Goal: Complete application form

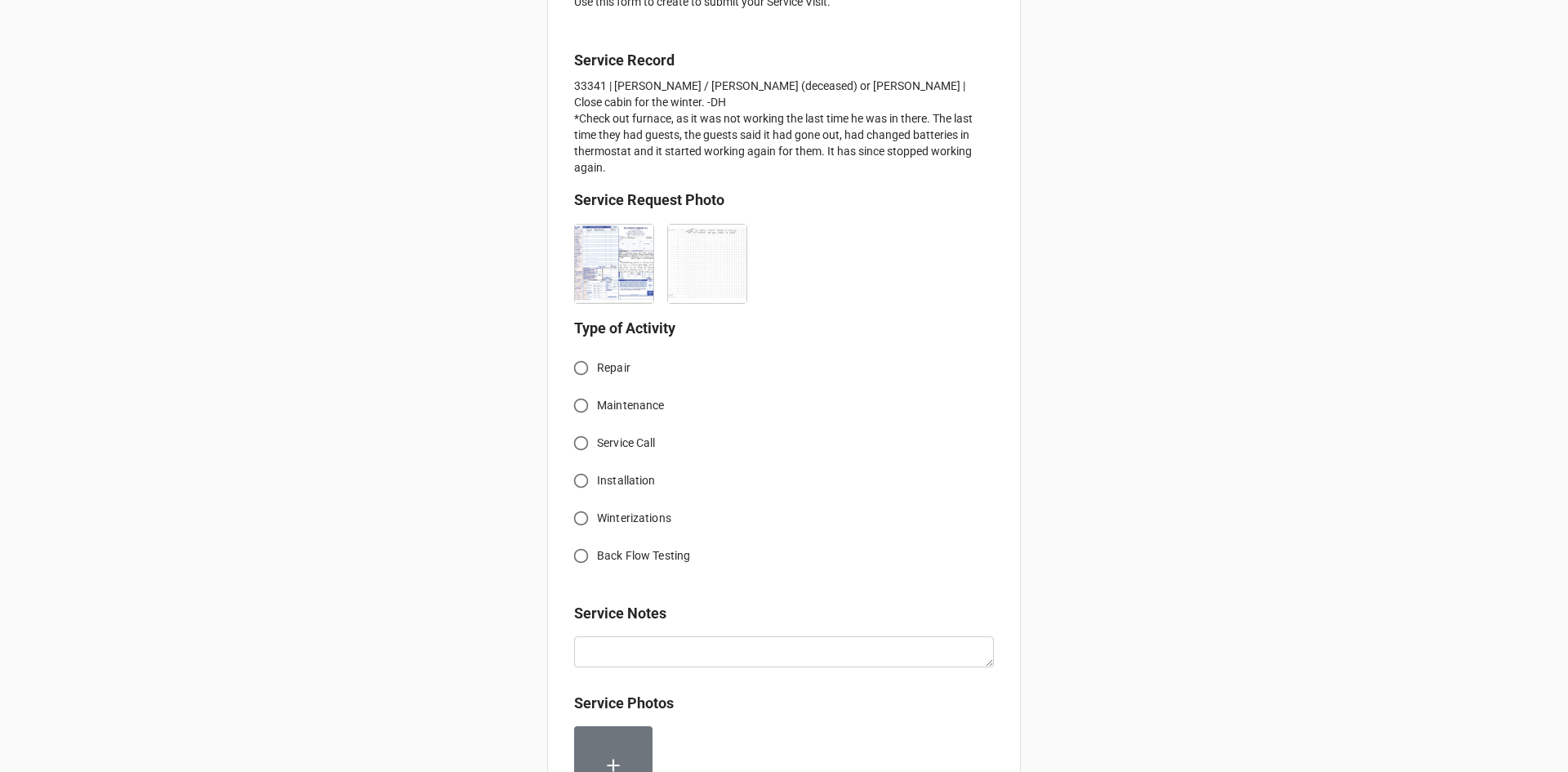
scroll to position [408, 0]
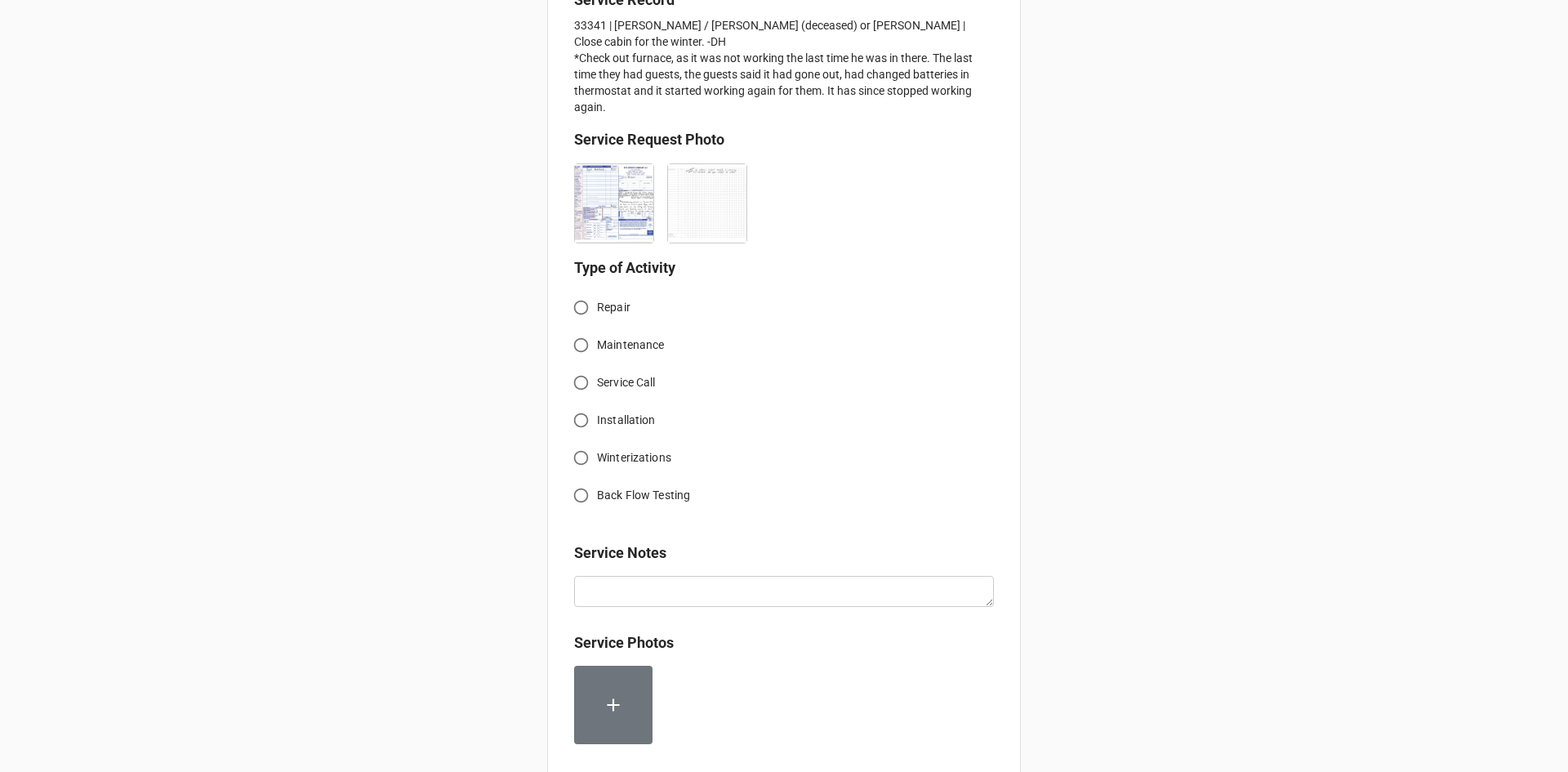
click at [576, 454] on input "Winterizations" at bounding box center [581, 458] width 32 height 32
radio input "true"
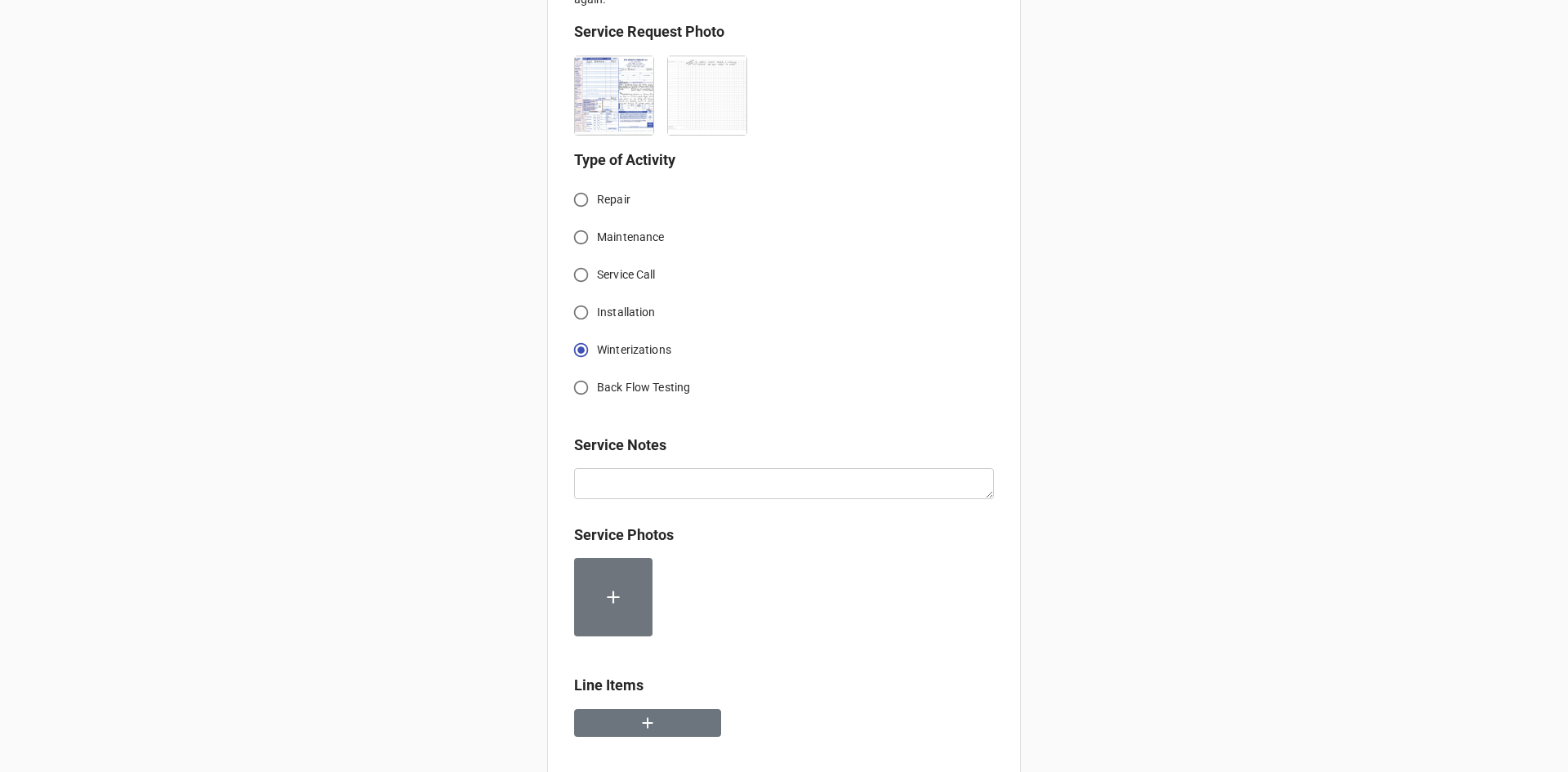
scroll to position [653, 0]
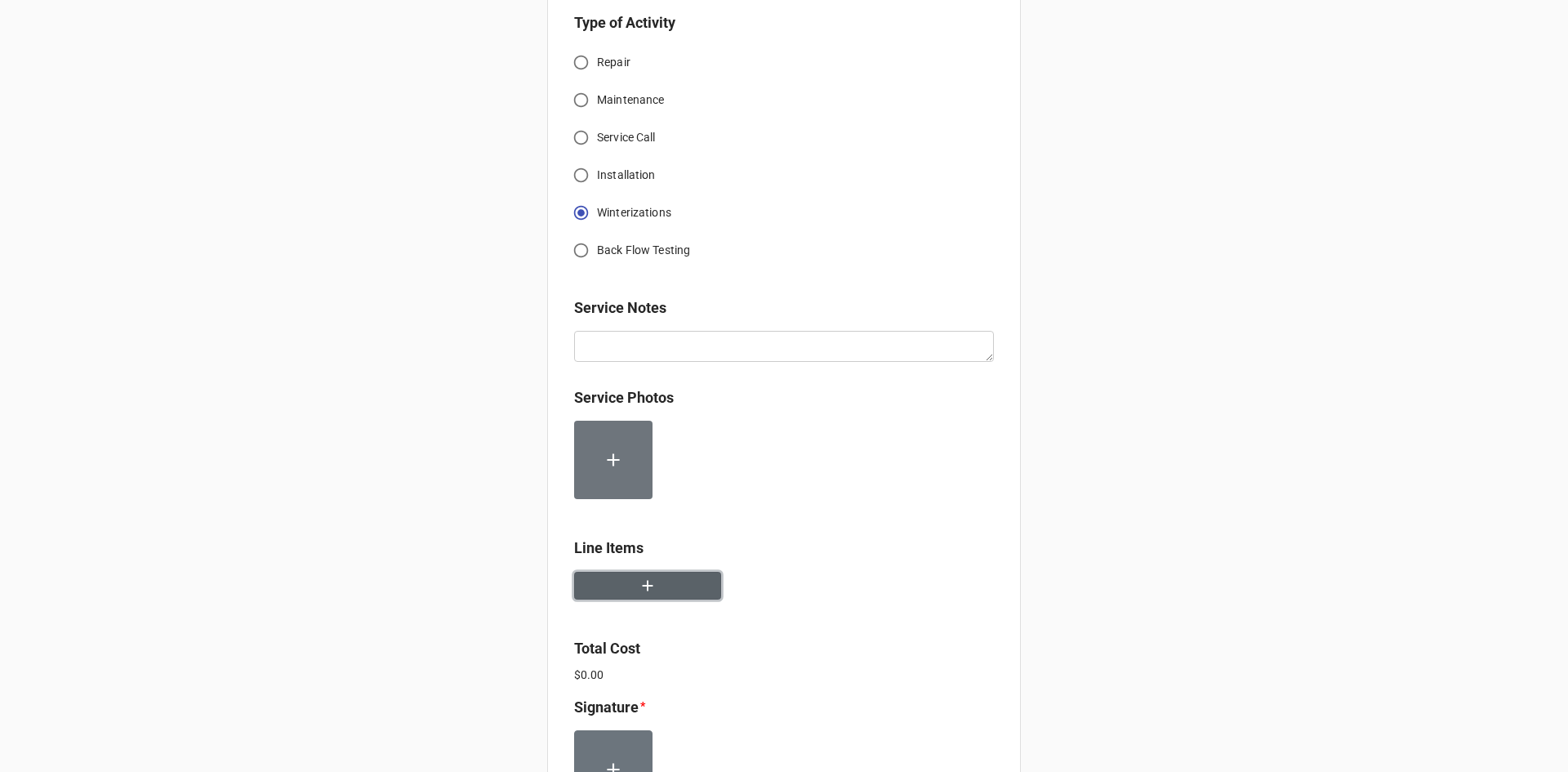
click at [660, 577] on button "button" at bounding box center [647, 586] width 147 height 29
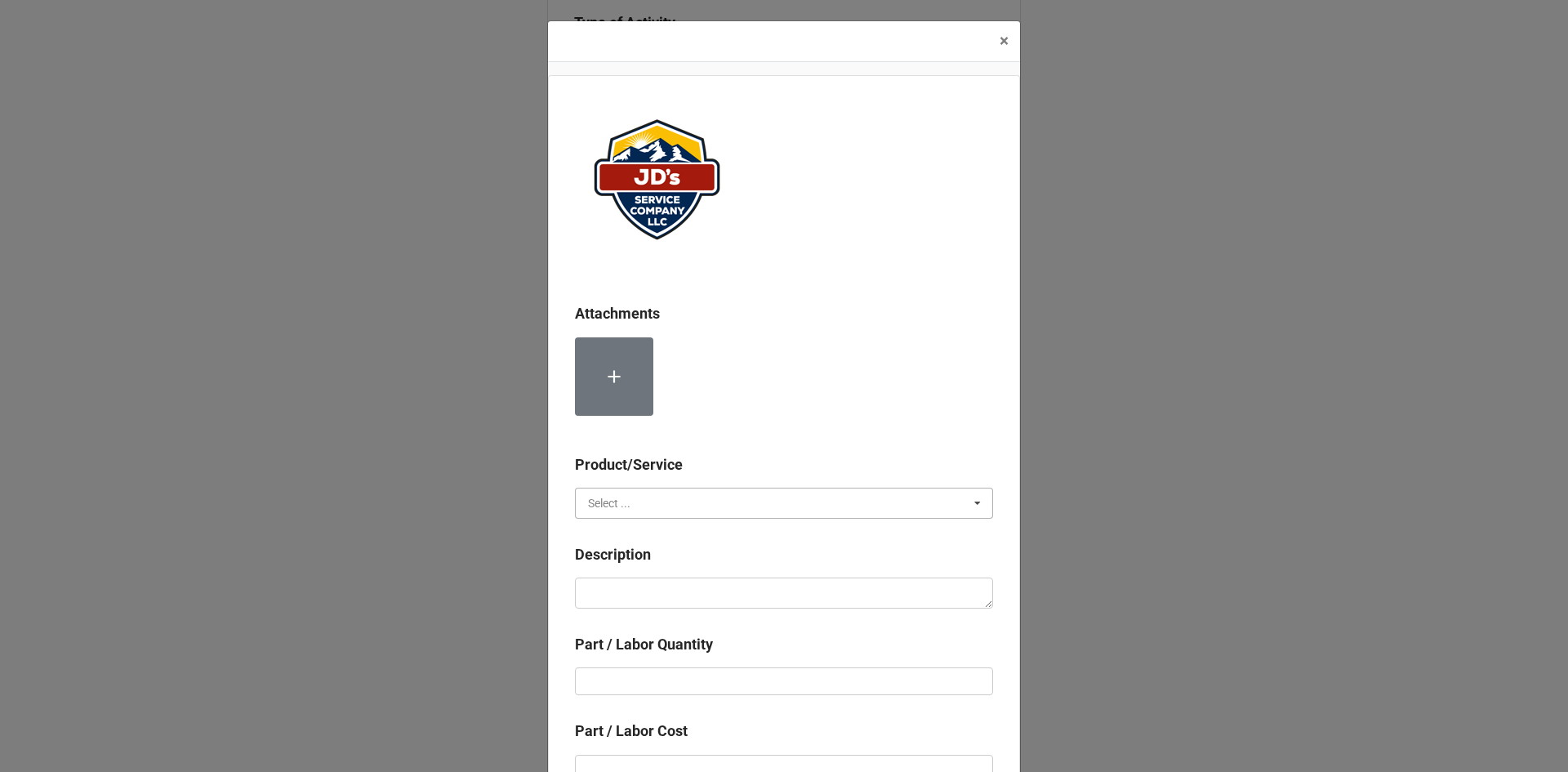
click at [698, 503] on input "text" at bounding box center [785, 502] width 417 height 29
drag, startPoint x: 660, startPoint y: 531, endPoint x: 660, endPoint y: 577, distance: 46.0
click at [660, 532] on div "Services" at bounding box center [784, 533] width 417 height 30
click at [657, 586] on textarea at bounding box center [784, 593] width 419 height 31
paste textarea "9:00am-11:00am; Service Address: 1856 Spearhead Road, Estes Park, CO 80517 Wint…"
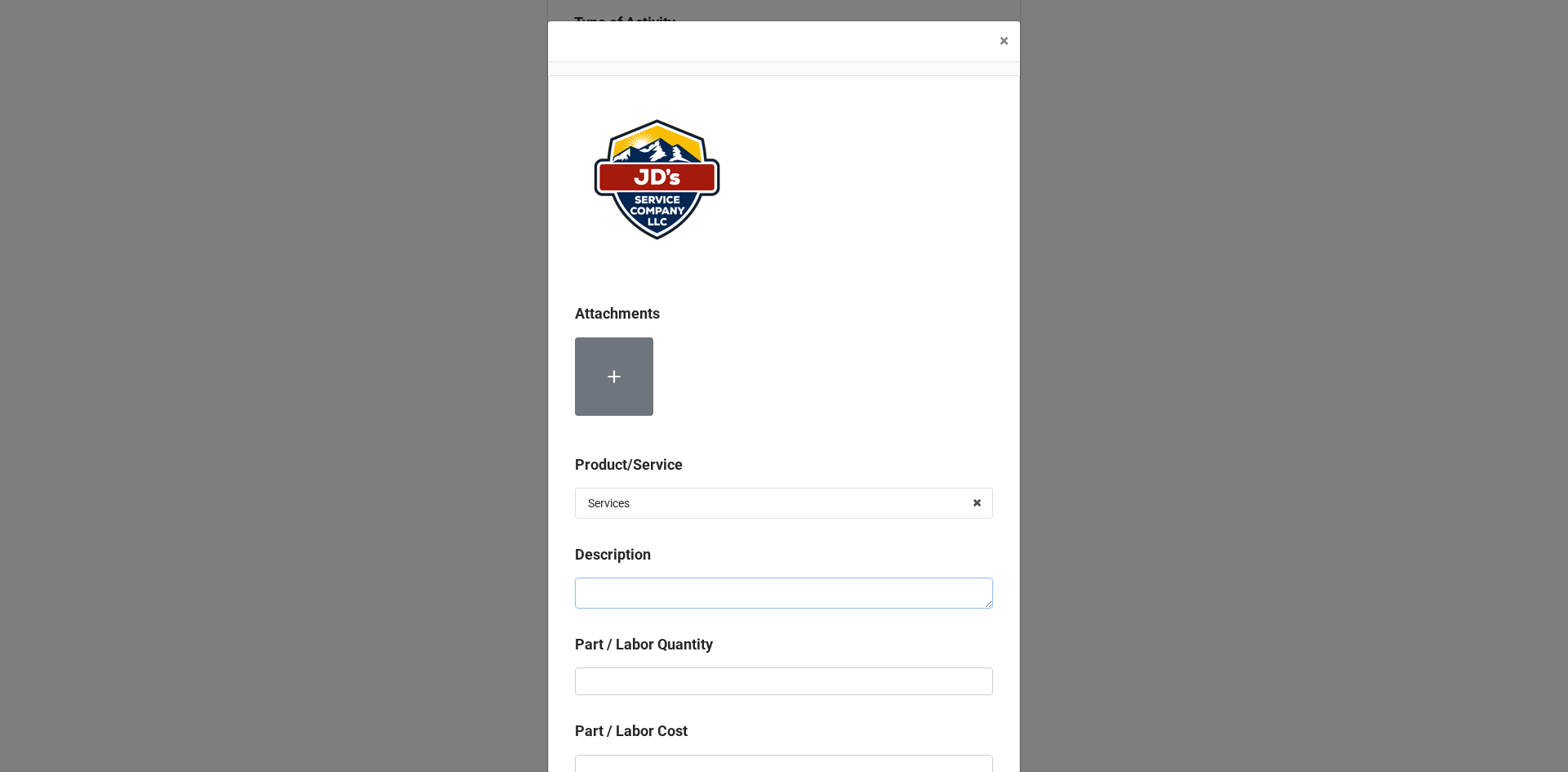
type textarea "x"
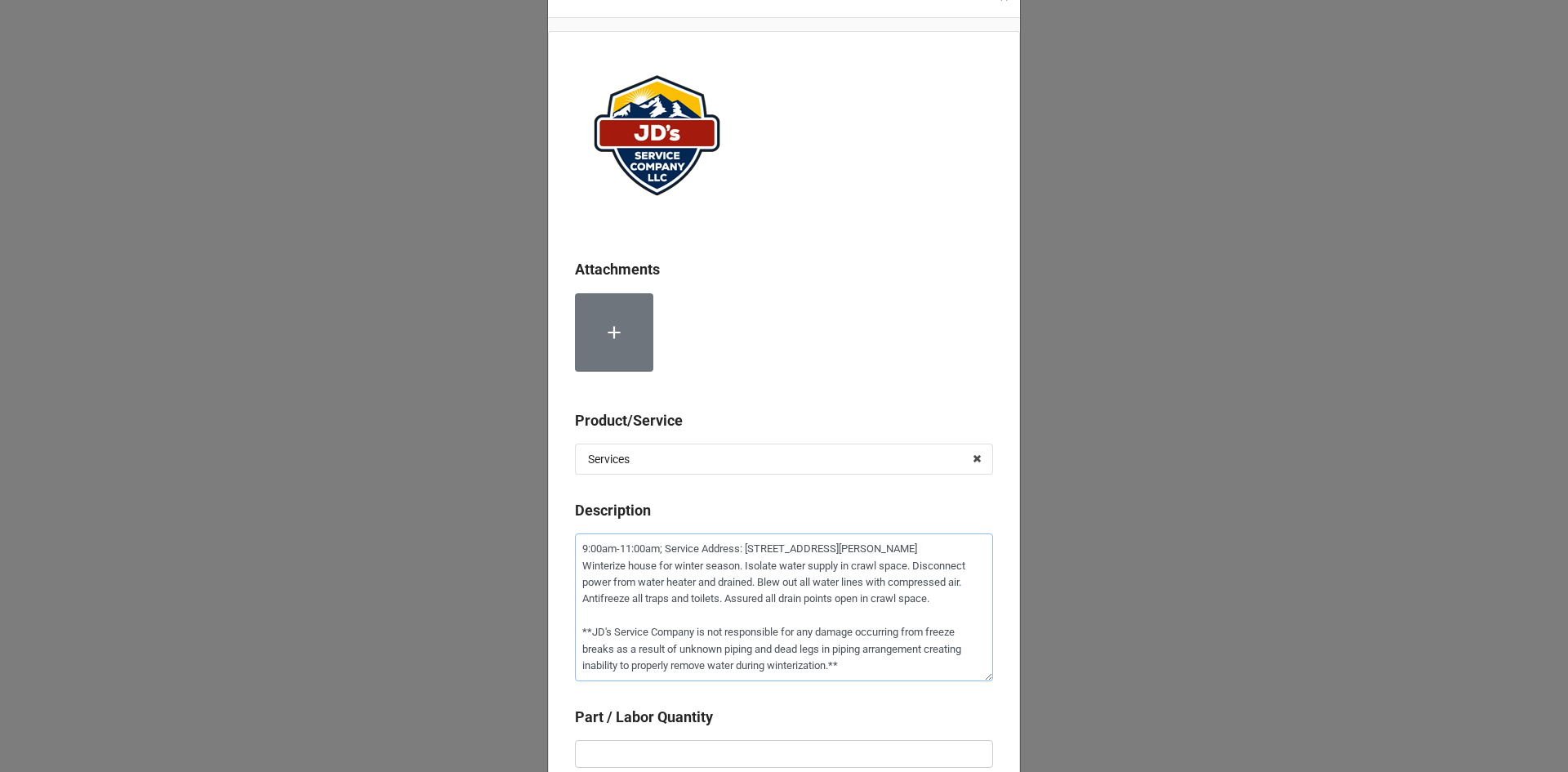
scroll to position [82, 0]
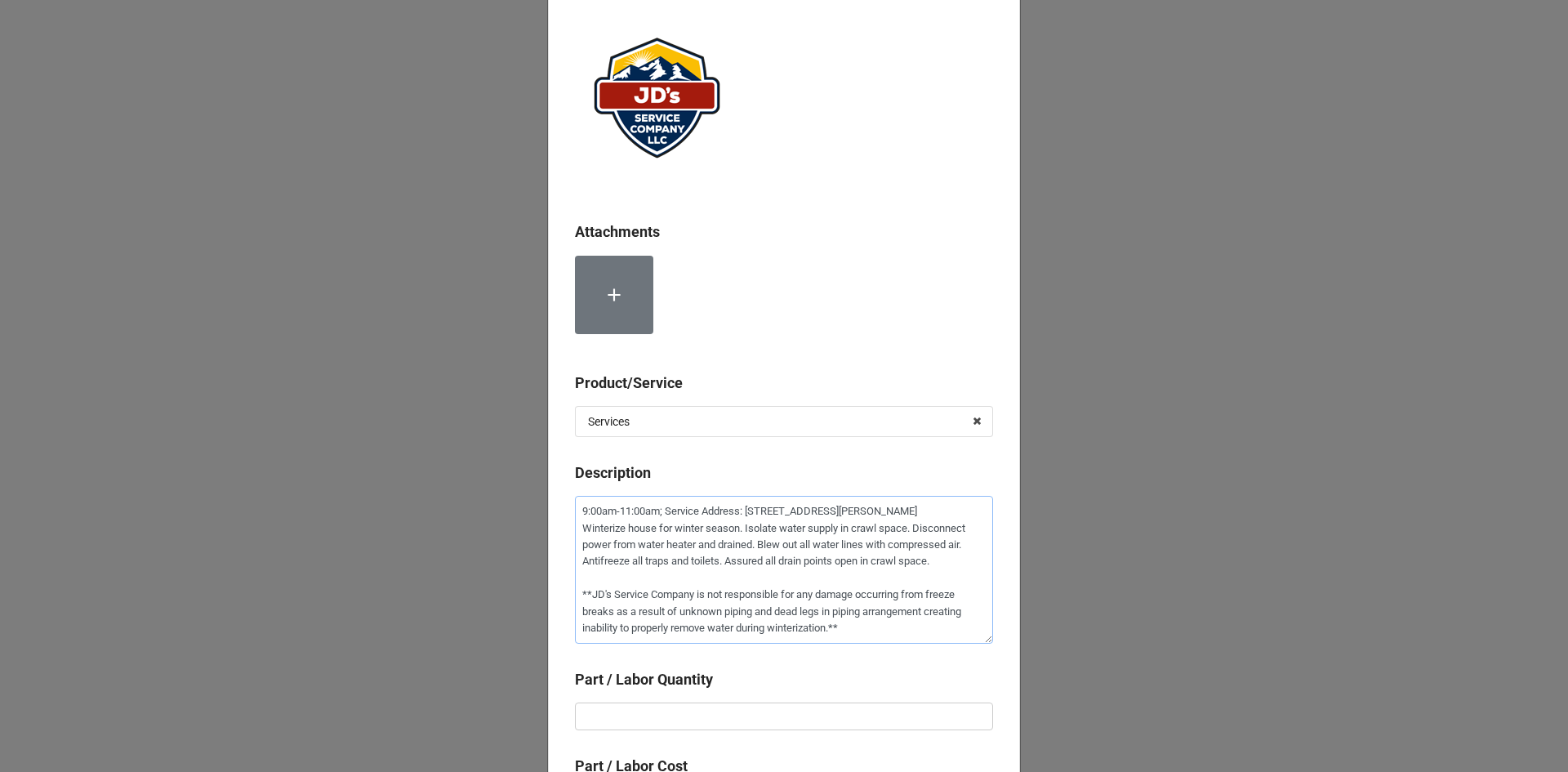
type textarea "9:00am-11:00am; Service Address: 1856 Spearhead Road, Estes Park, CO 80517 Wint…"
click at [613, 709] on input "text" at bounding box center [784, 717] width 419 height 28
type textarea "x"
type input "2"
type textarea "x"
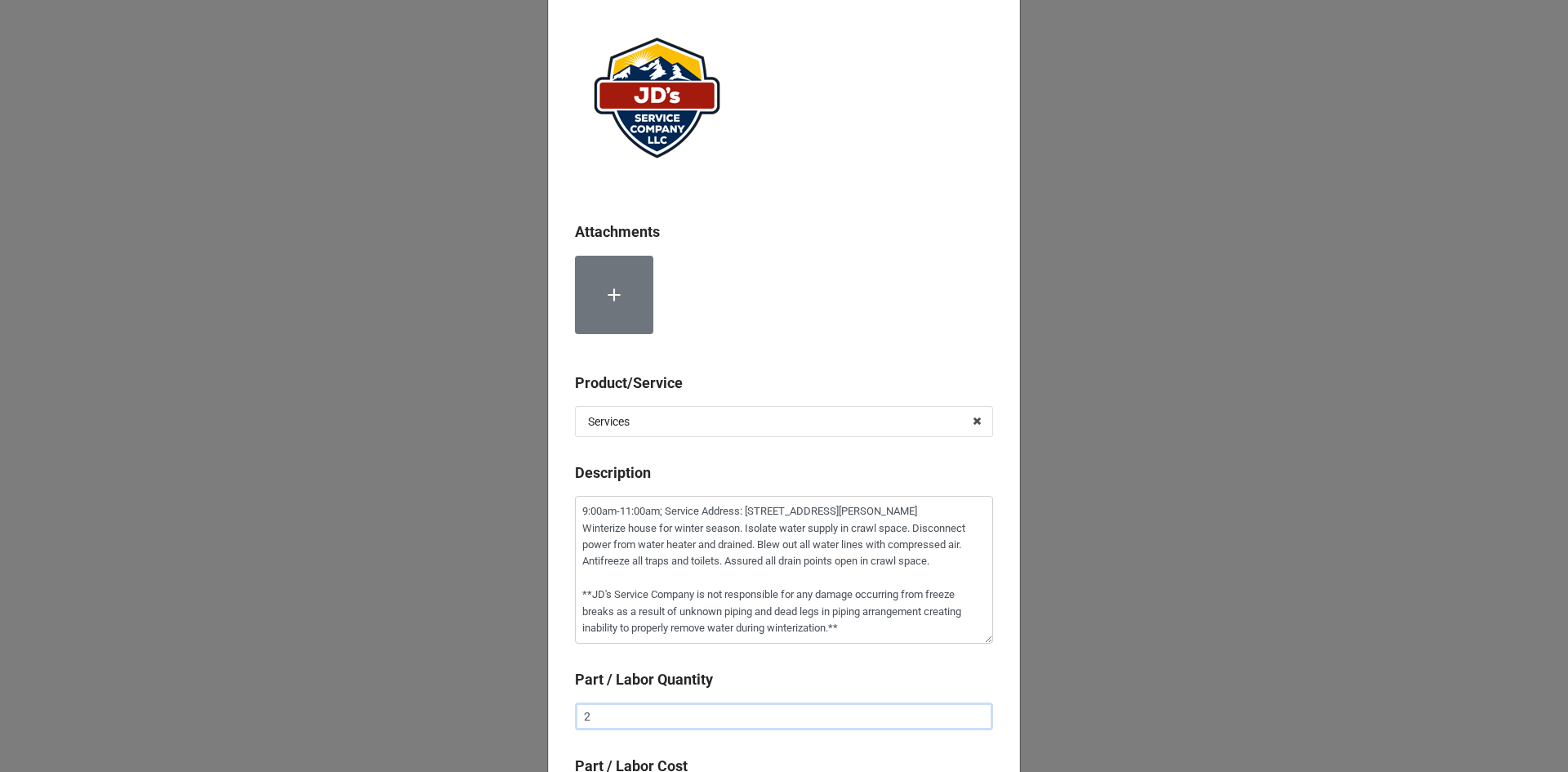
type input "2."
type textarea "x"
type input "2"
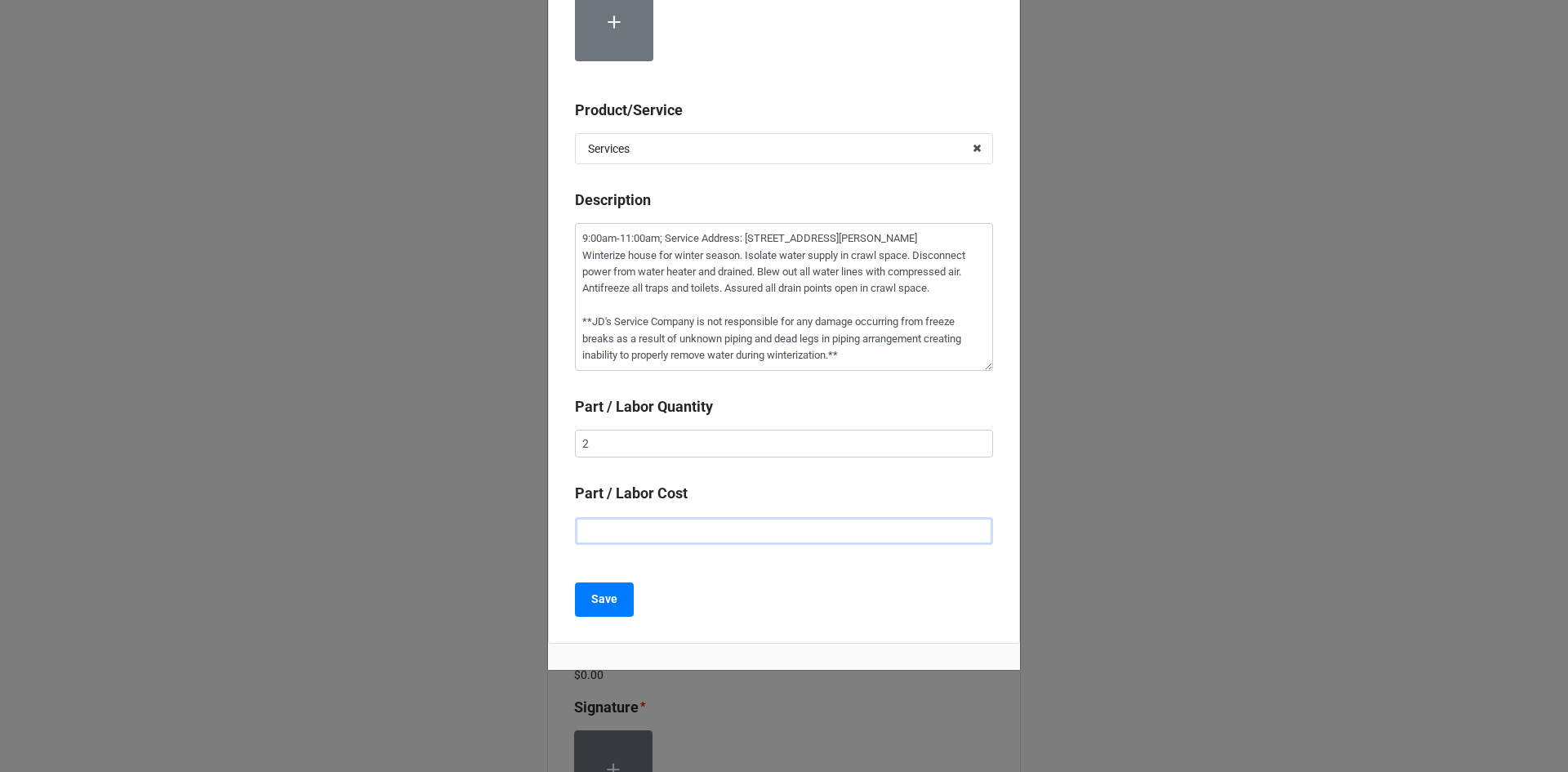
type textarea "x"
type input "$2.00"
type textarea "x"
type input "$22.00"
type textarea "x"
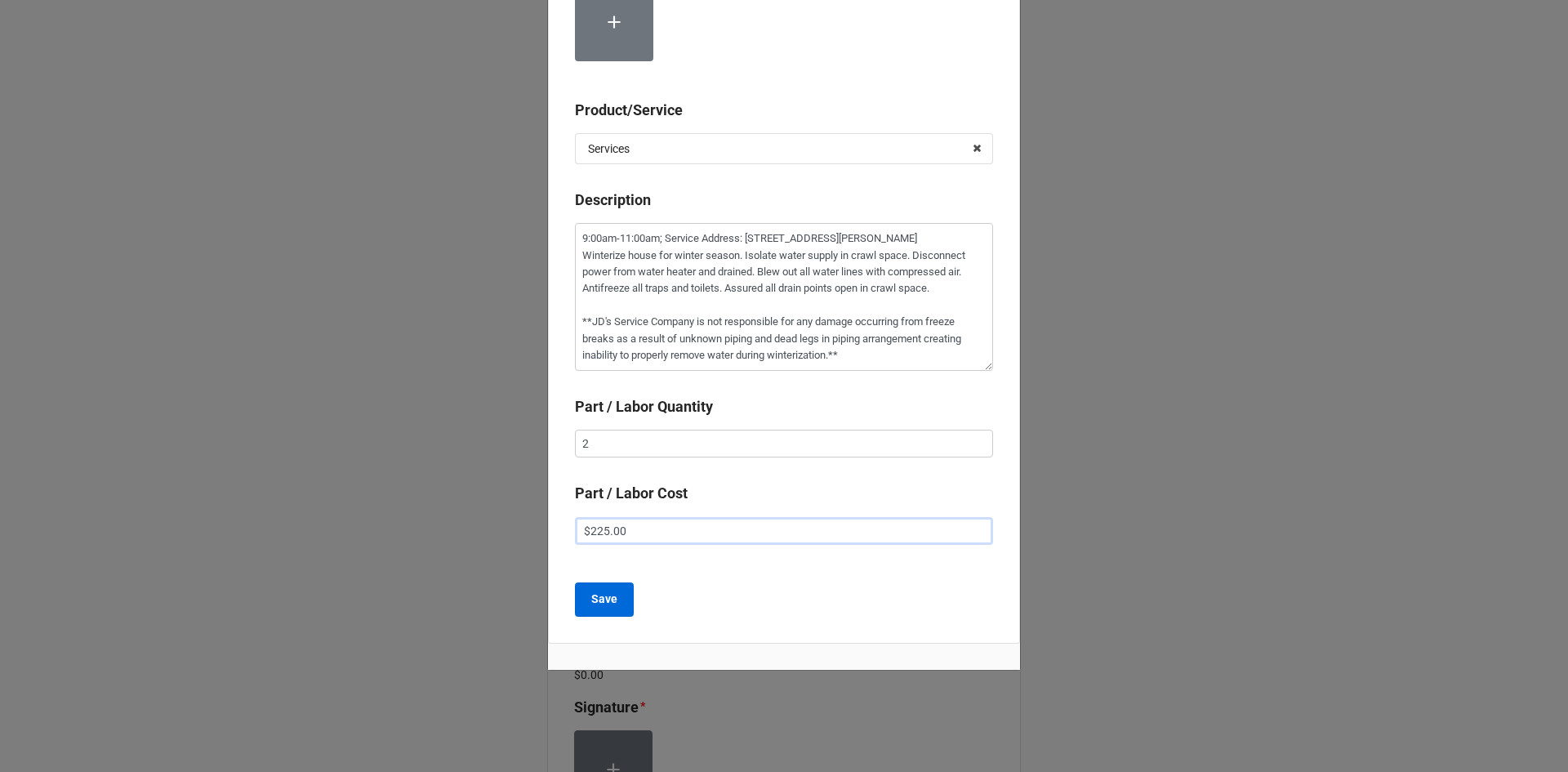
type input "$225.00"
click at [599, 592] on b "Save" at bounding box center [604, 600] width 26 height 18
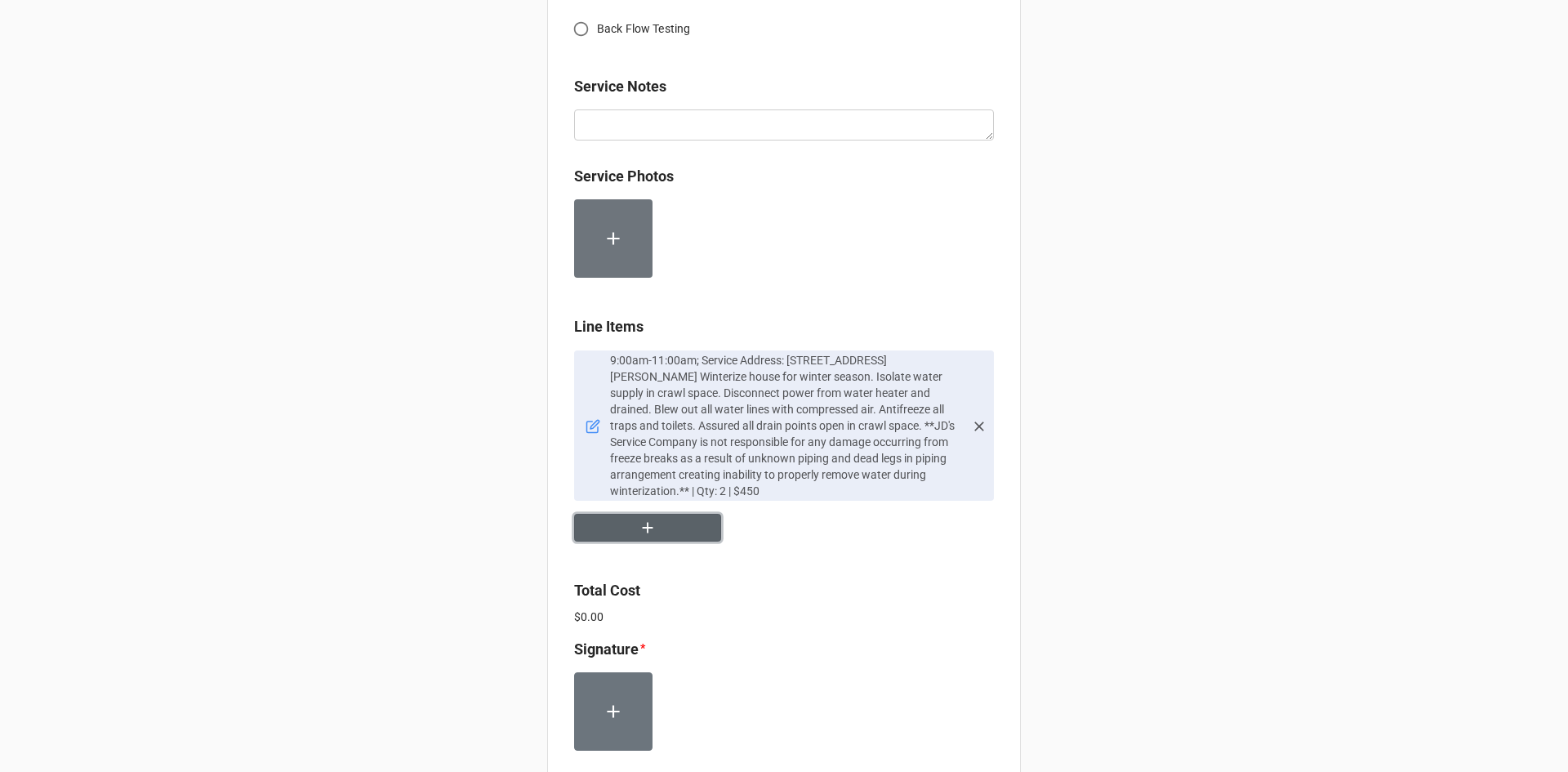
scroll to position [899, 0]
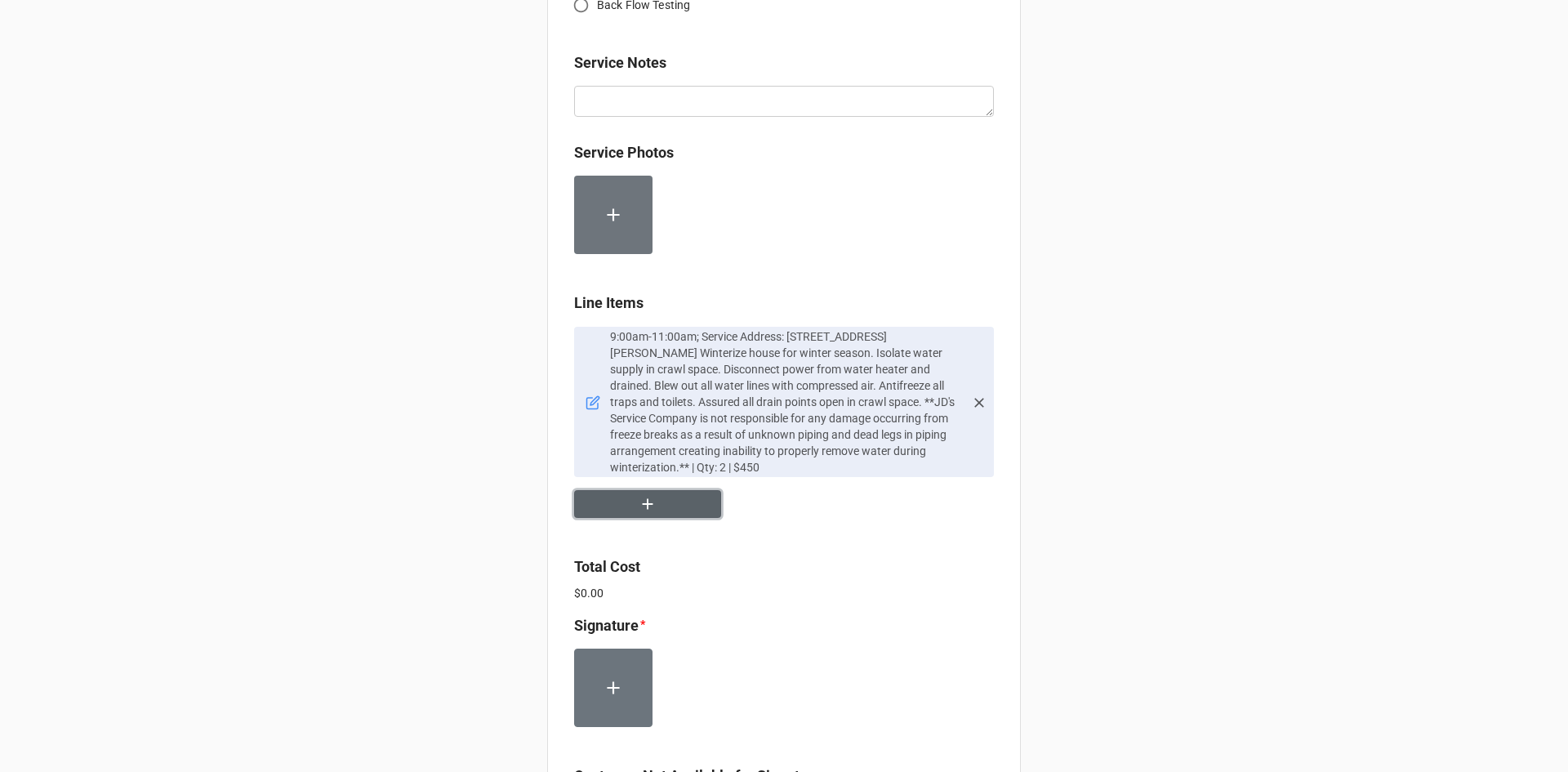
click at [669, 517] on button "button" at bounding box center [647, 504] width 147 height 29
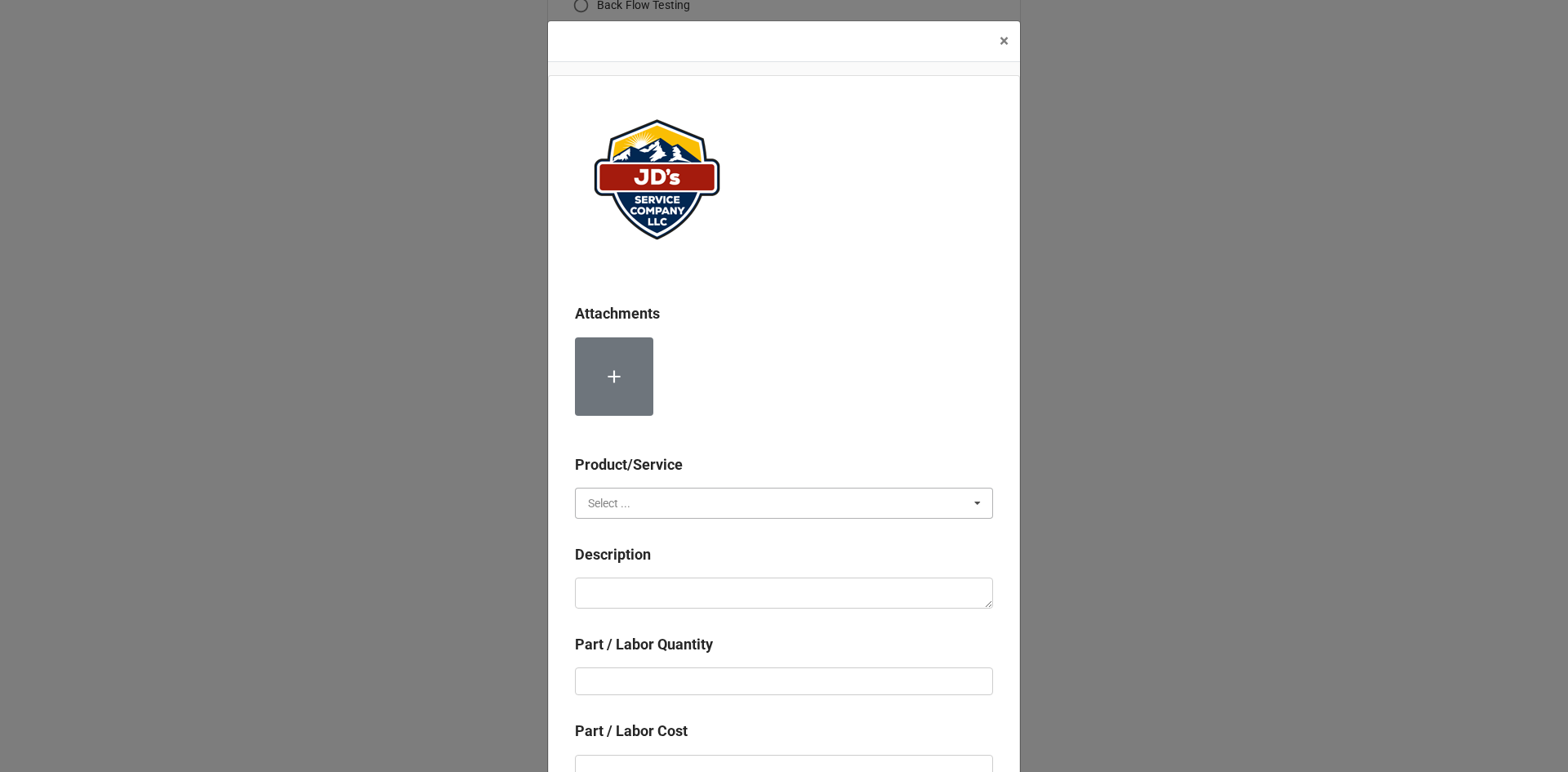
click at [685, 500] on input "text" at bounding box center [785, 502] width 417 height 29
click at [666, 529] on div "Services" at bounding box center [784, 533] width 417 height 30
click at [670, 591] on textarea at bounding box center [784, 593] width 419 height 31
paste textarea "11:00am-1:30pm; Service Address: Same as above. Troubleshooting efforts on furn…"
type textarea "x"
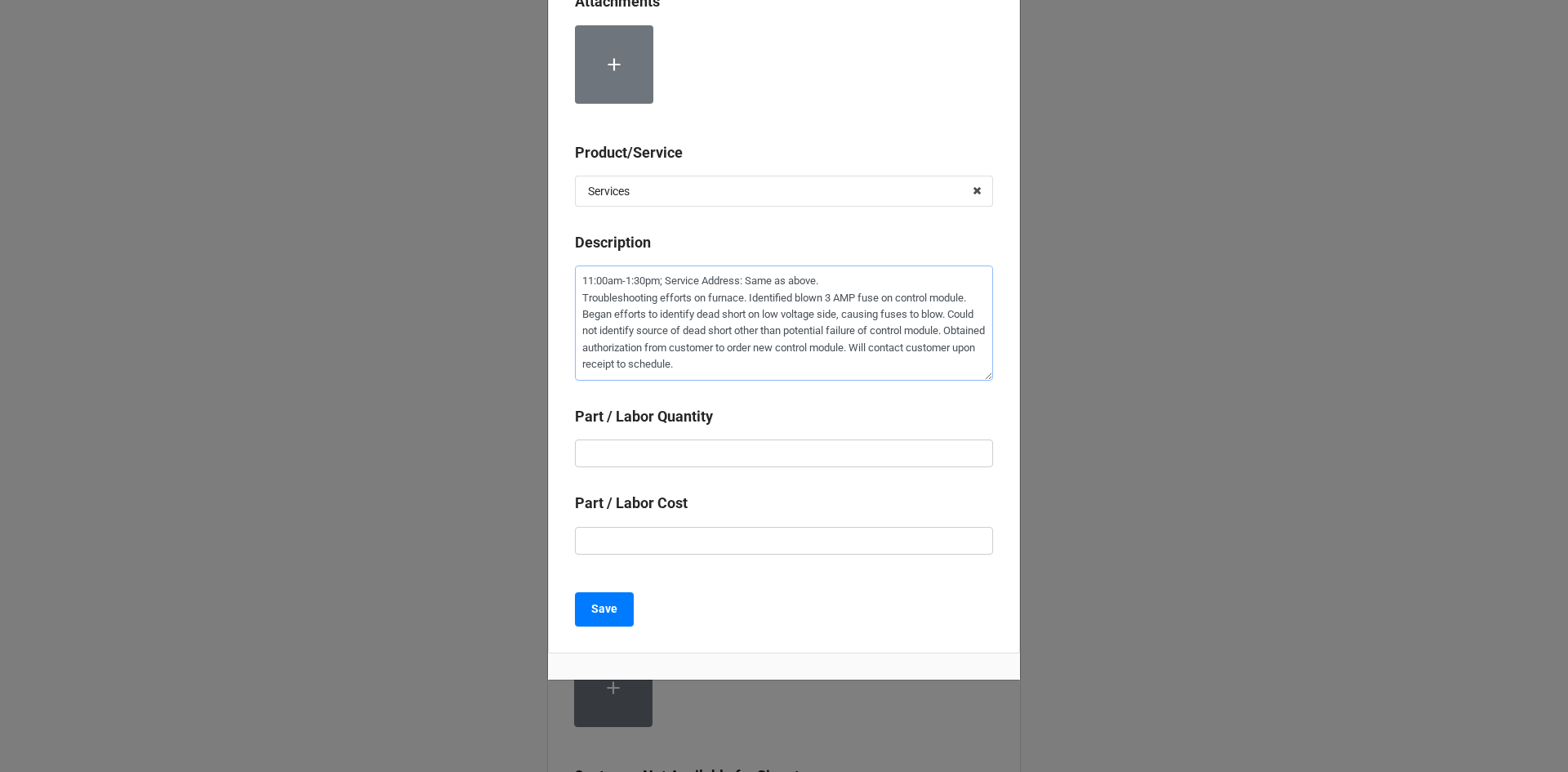
scroll to position [322, 0]
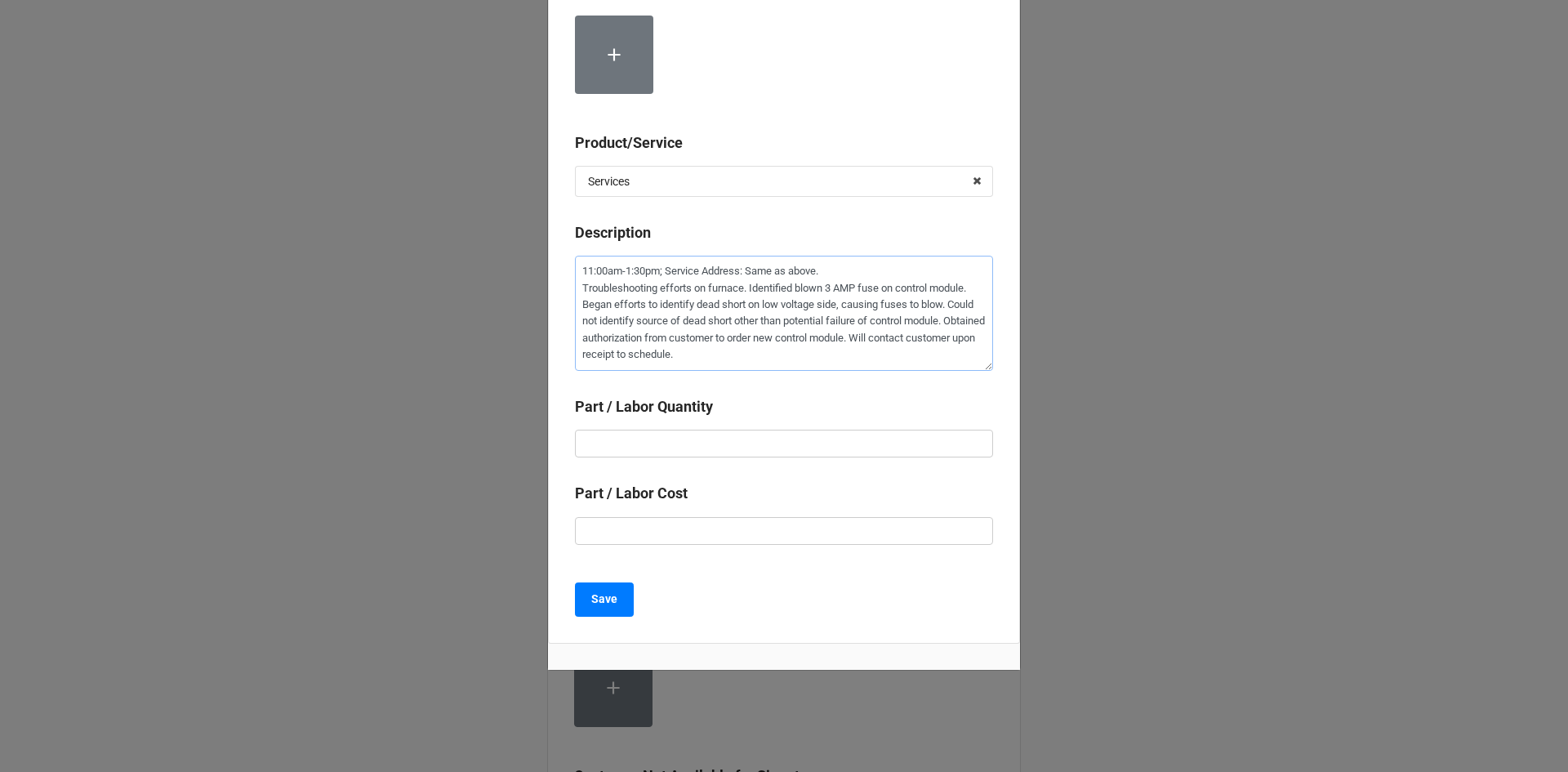
type textarea "11:00am-1:30pm; Service Address: Same as above. Troubleshooting efforts on furn…"
click at [712, 437] on input "text" at bounding box center [784, 444] width 419 height 28
type textarea "x"
type input "2"
type textarea "x"
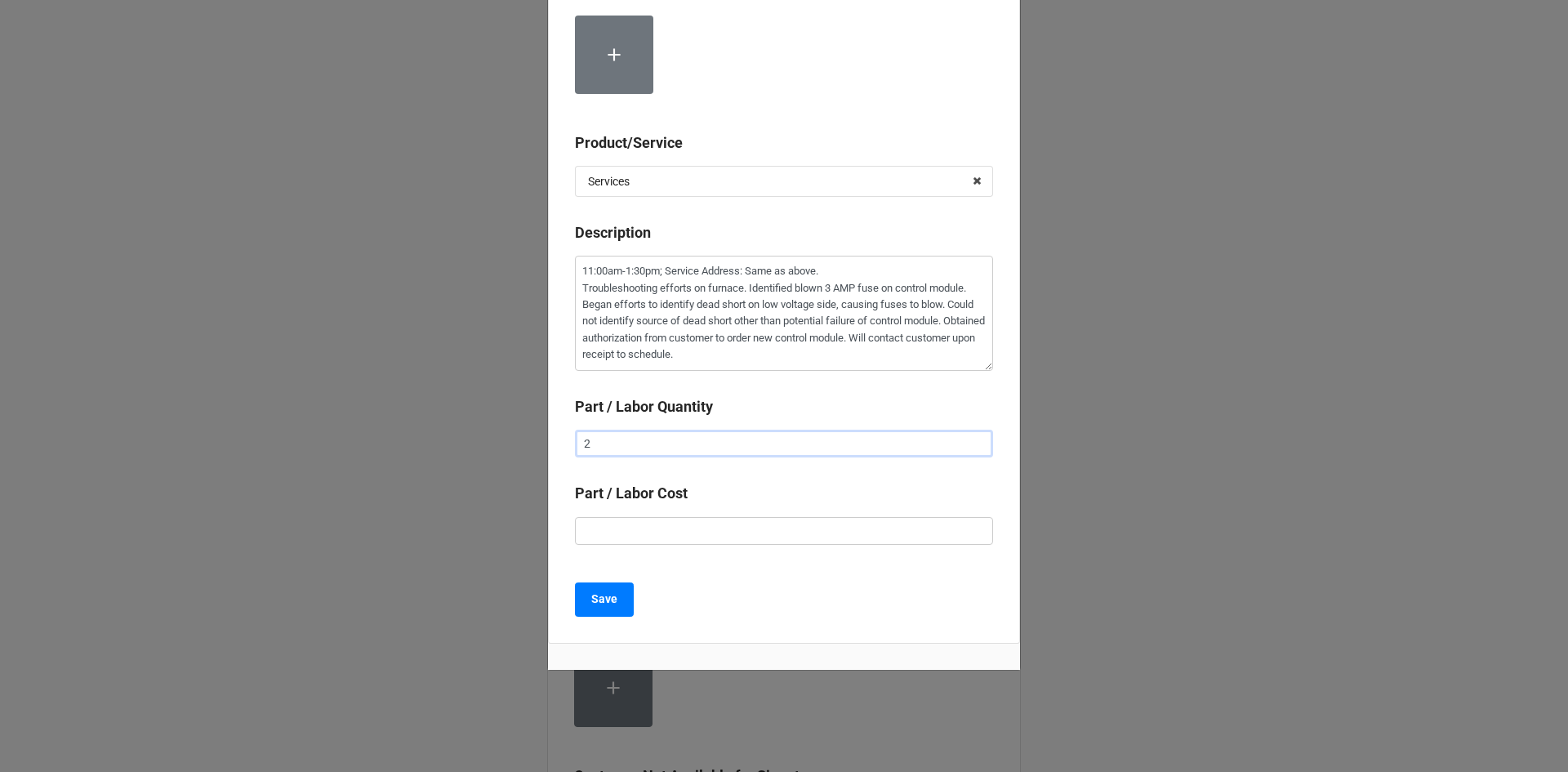
type input "2."
type textarea "x"
type input "2.5"
type textarea "x"
type input "$2.00"
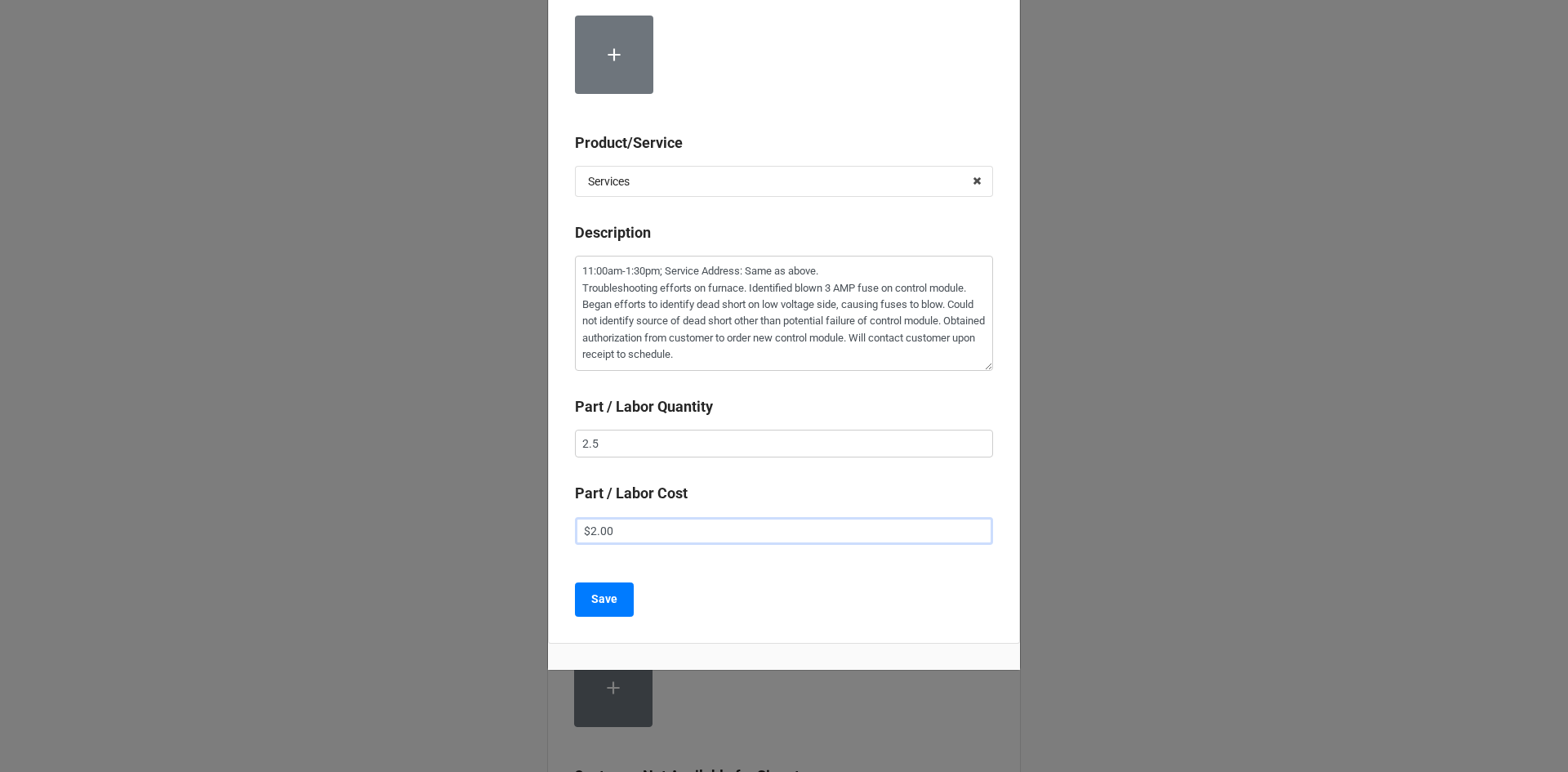
type textarea "x"
type input "$22.00"
type textarea "x"
type input "$225.00"
click at [601, 595] on b "Save" at bounding box center [604, 600] width 26 height 18
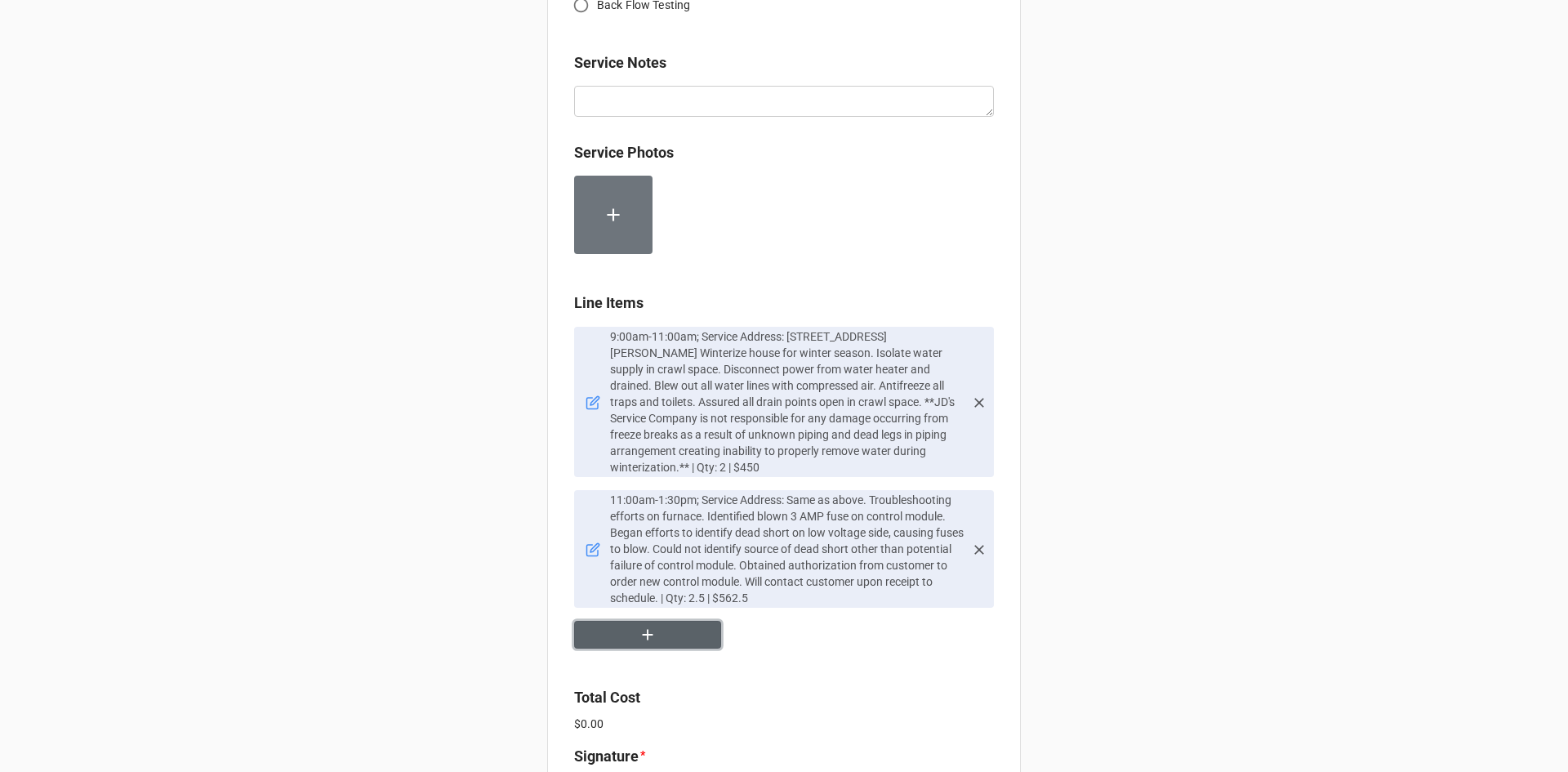
click at [655, 640] on button "button" at bounding box center [647, 635] width 147 height 29
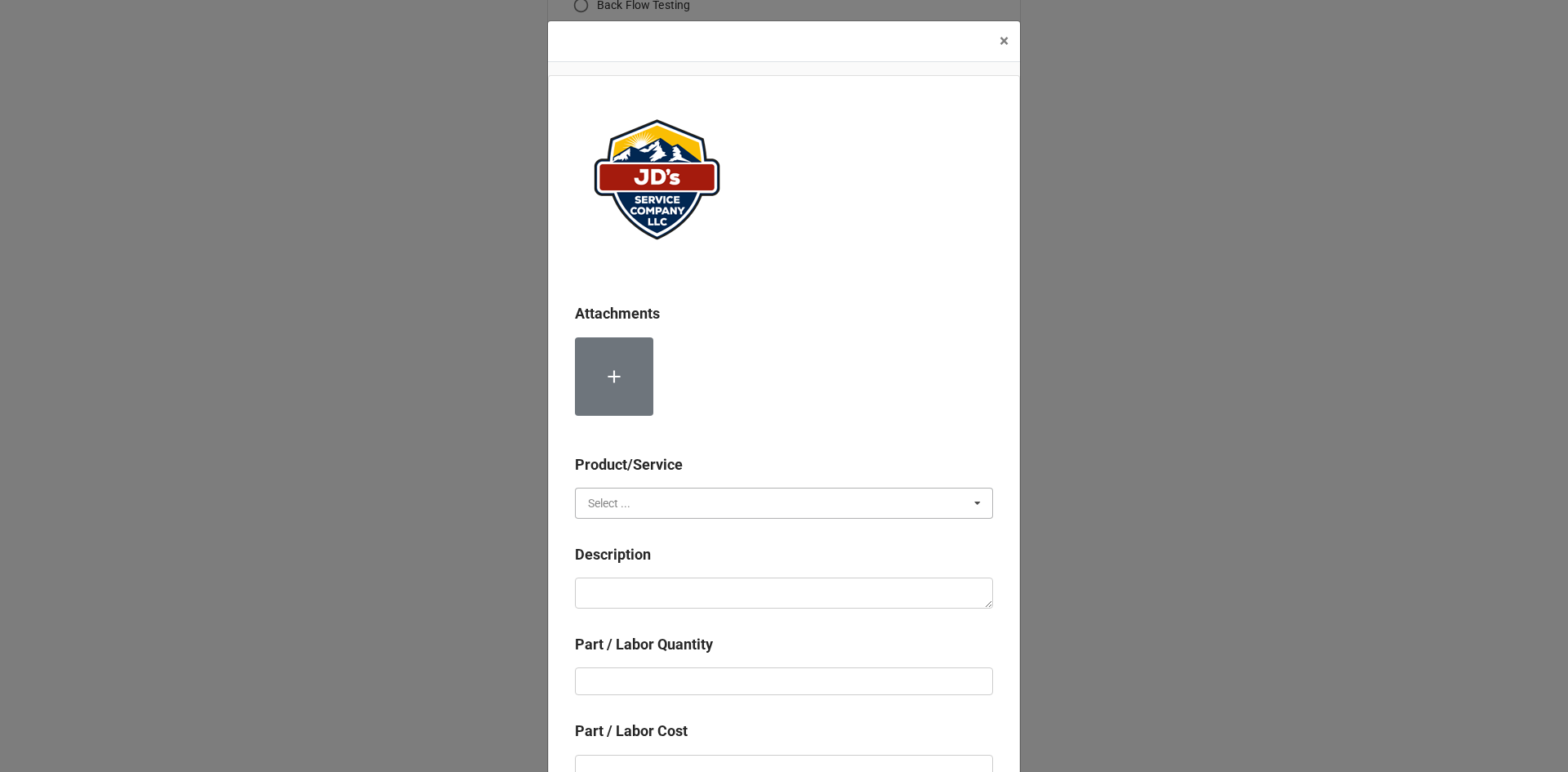
click at [618, 490] on input "text" at bounding box center [785, 502] width 417 height 29
click at [627, 557] on span "Material Cost" at bounding box center [623, 563] width 68 height 13
click at [643, 576] on div "Description" at bounding box center [784, 560] width 419 height 34
click at [651, 601] on textarea at bounding box center [784, 593] width 419 height 31
type textarea "x"
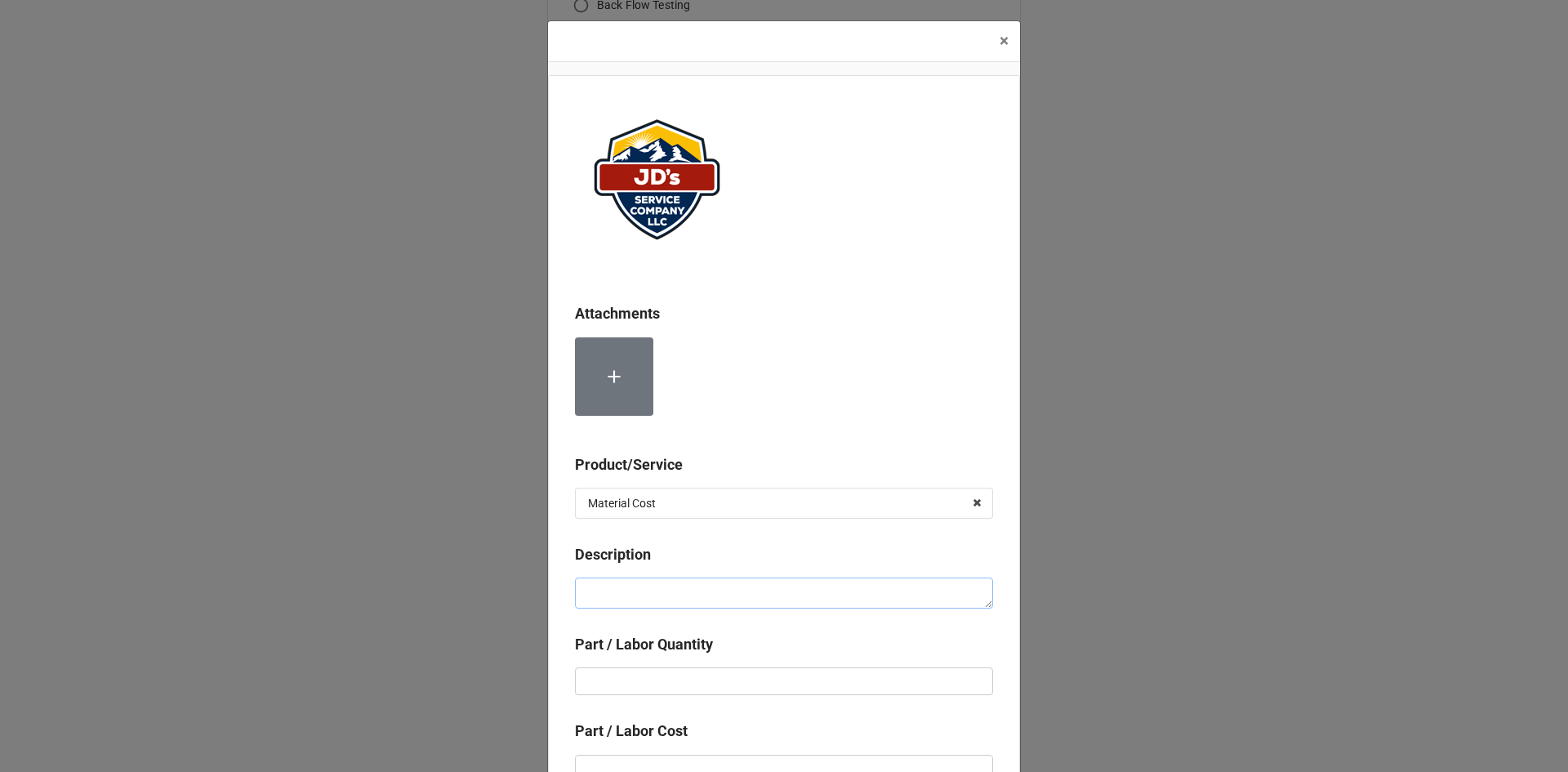
type textarea "A"
type textarea "x"
type textarea "An"
type textarea "x"
type textarea "Ant"
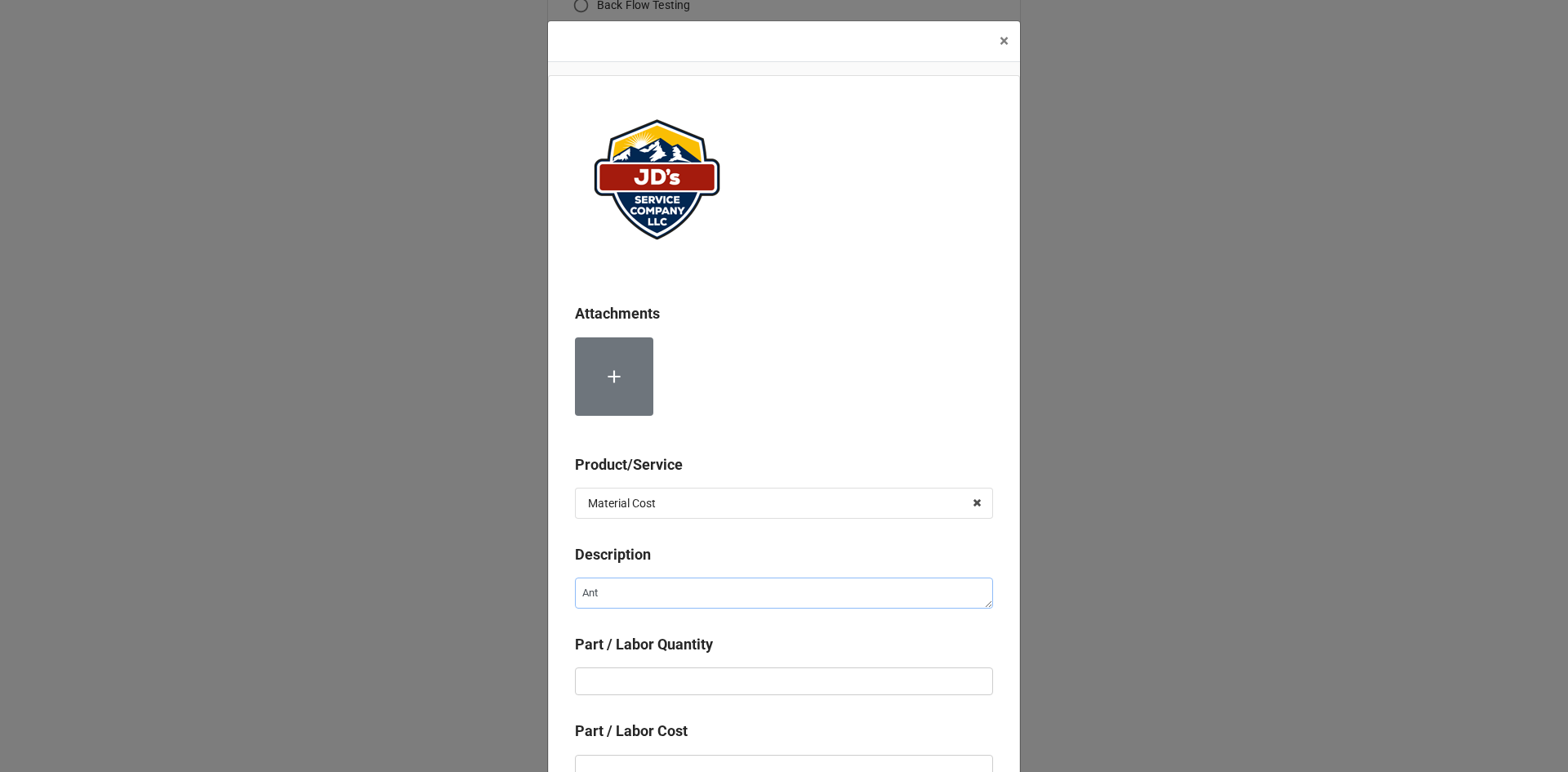
type textarea "x"
type textarea "Anti"
type textarea "x"
type textarea "Antif"
type textarea "x"
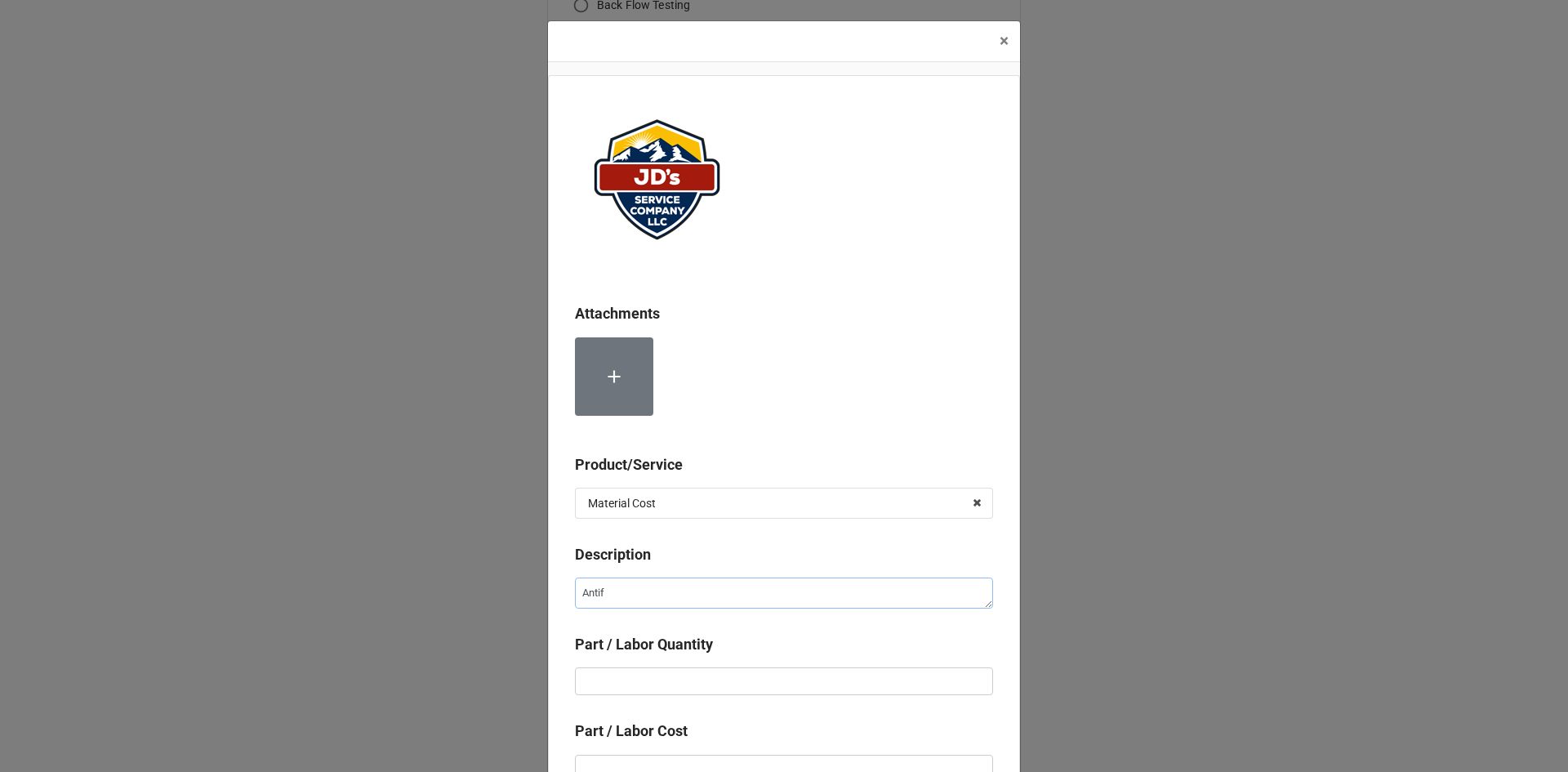
type textarea "Antifr"
type textarea "x"
type textarea "Antifre"
type textarea "x"
type textarea "Antifree"
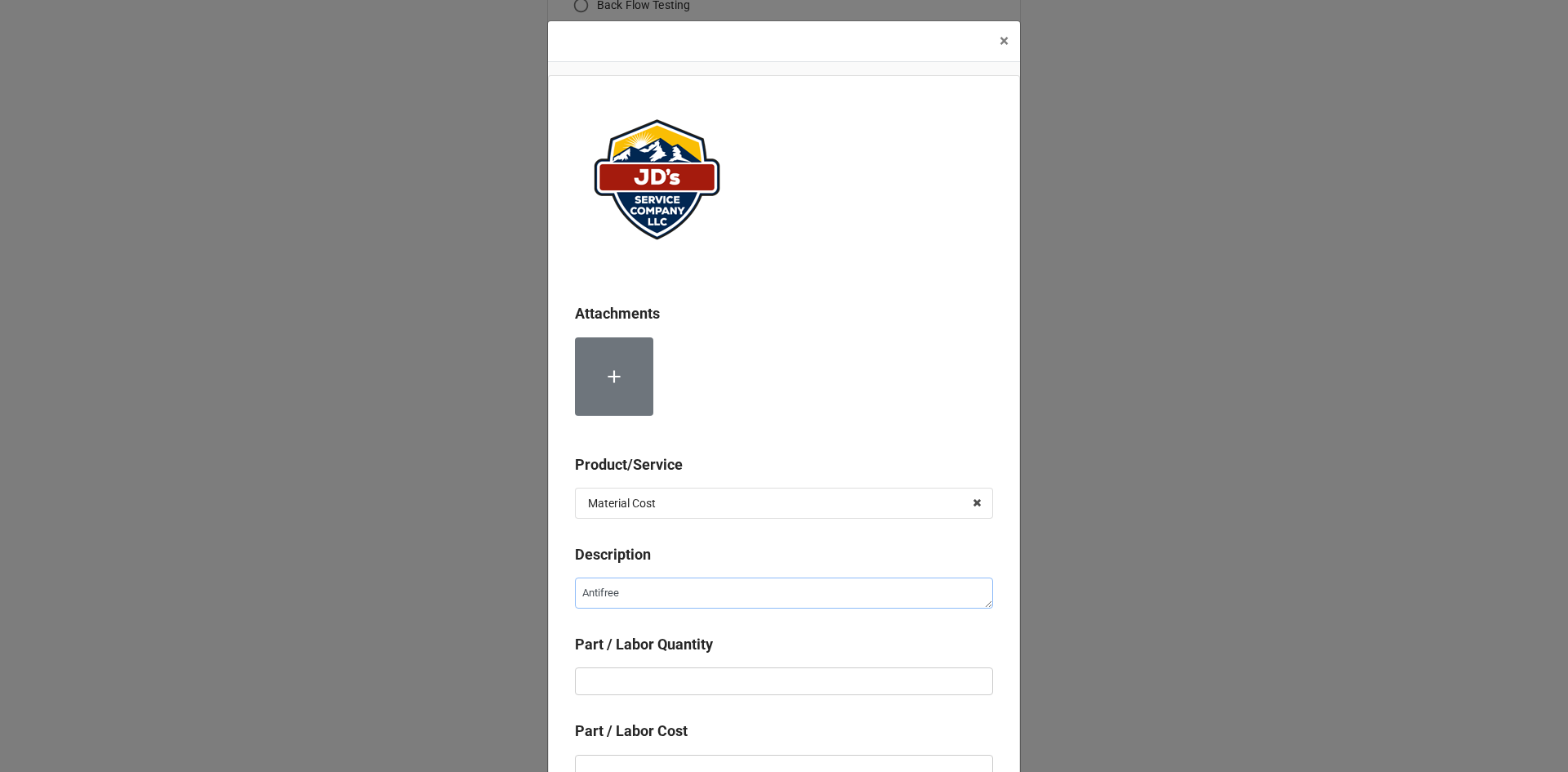
type textarea "x"
type textarea "Antifreex"
type textarea "x"
type textarea "Antifreexe"
type textarea "x"
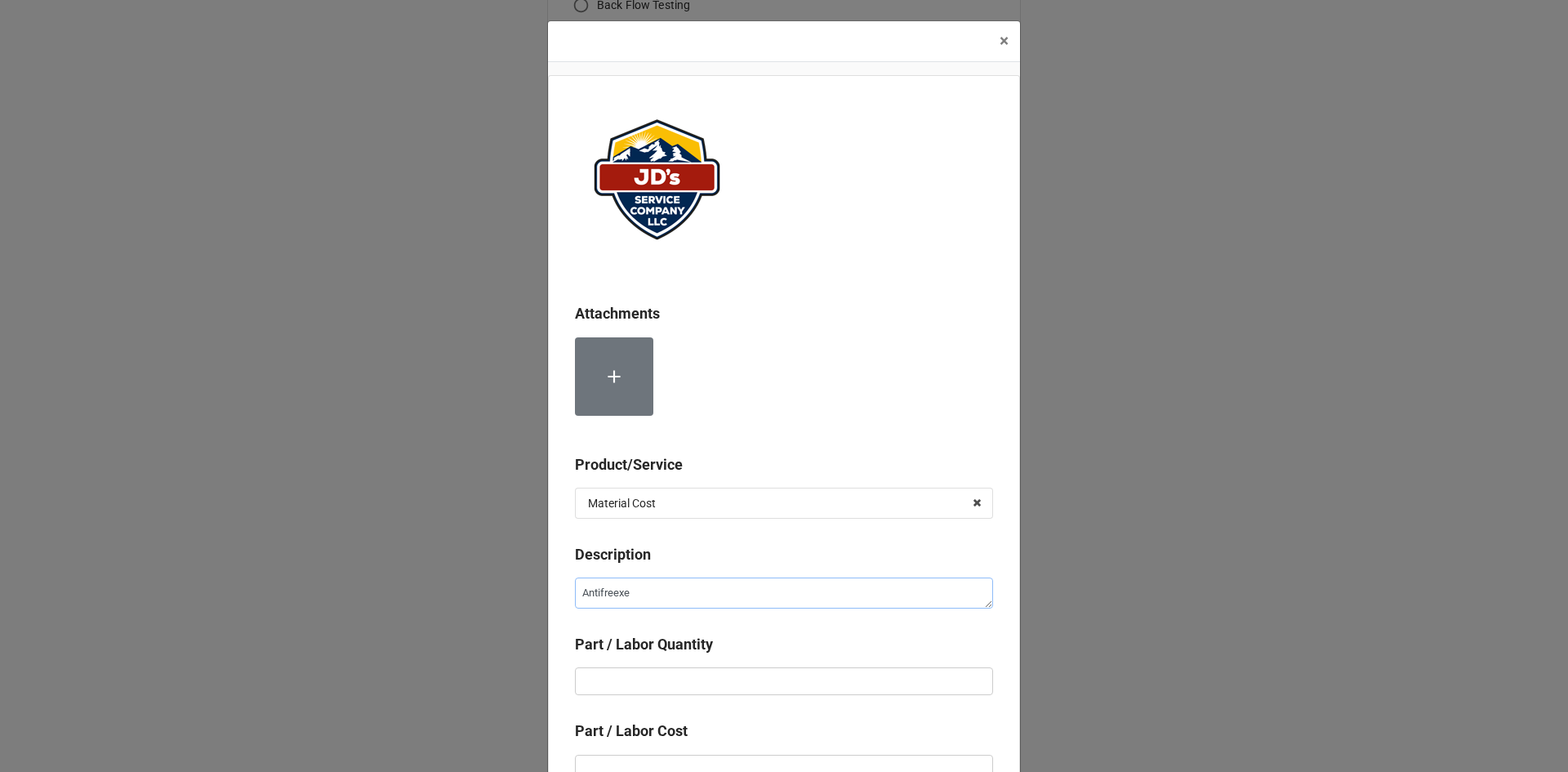
type textarea "Antifreex"
type textarea "x"
type textarea "Antifree"
type textarea "x"
type textarea "Antifreez"
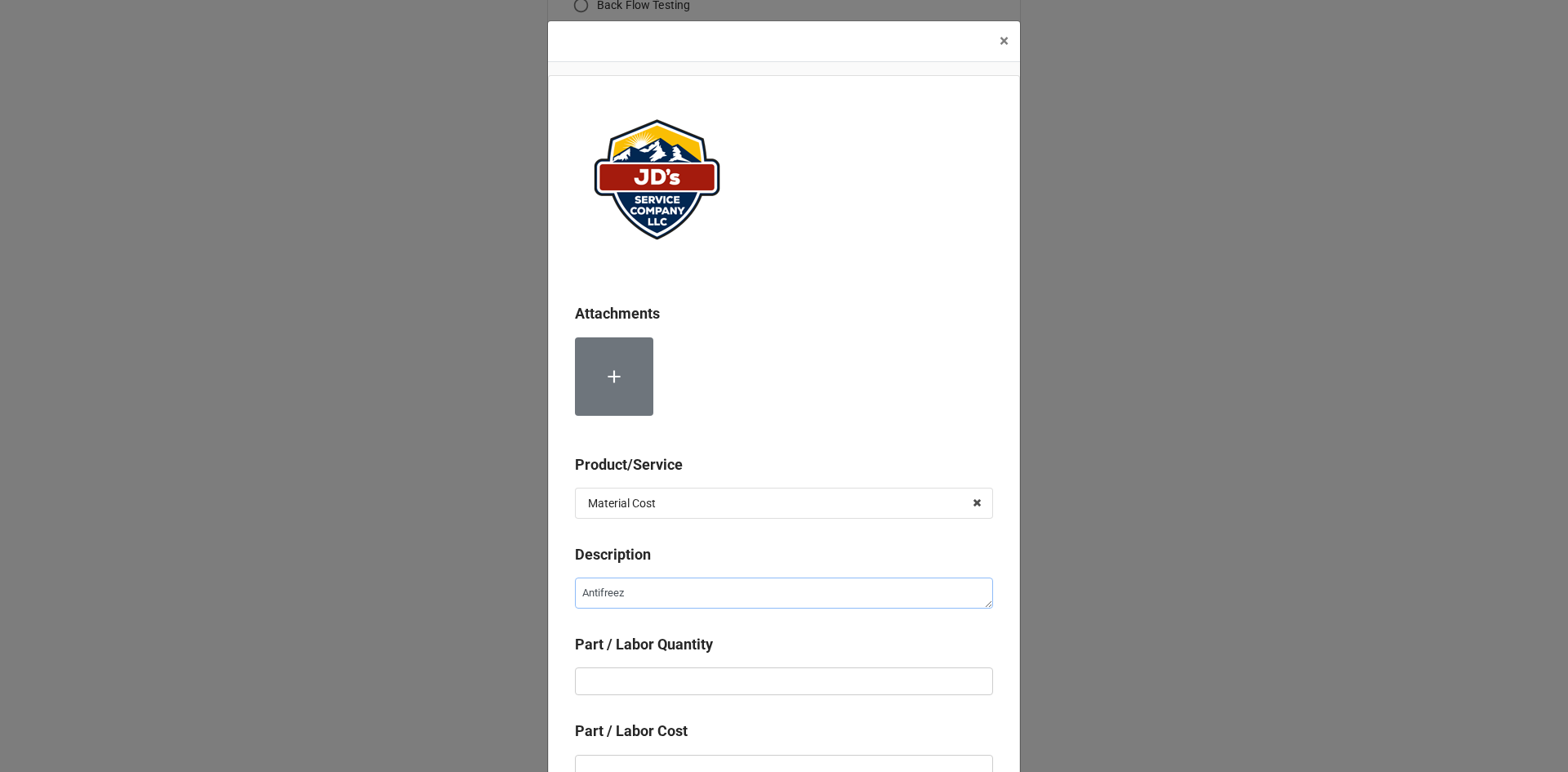
type textarea "x"
type textarea "Antifreeze"
type textarea "x"
type textarea "Antifreeze"
type textarea "x"
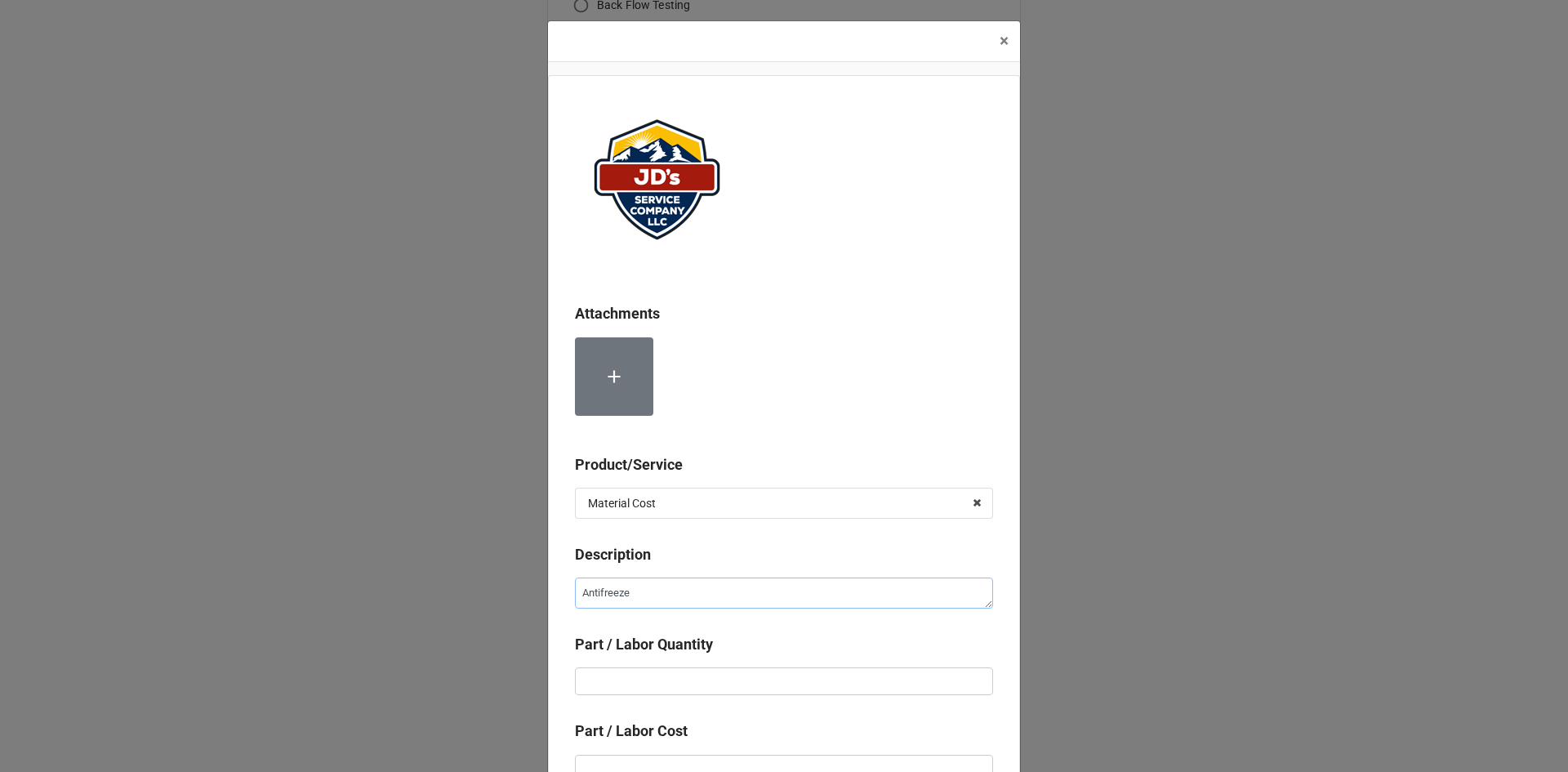
type textarea "Antifreeze ("
type textarea "x"
type textarea "Antifreeze (P"
type textarea "x"
type textarea "Antifreeze (Pe"
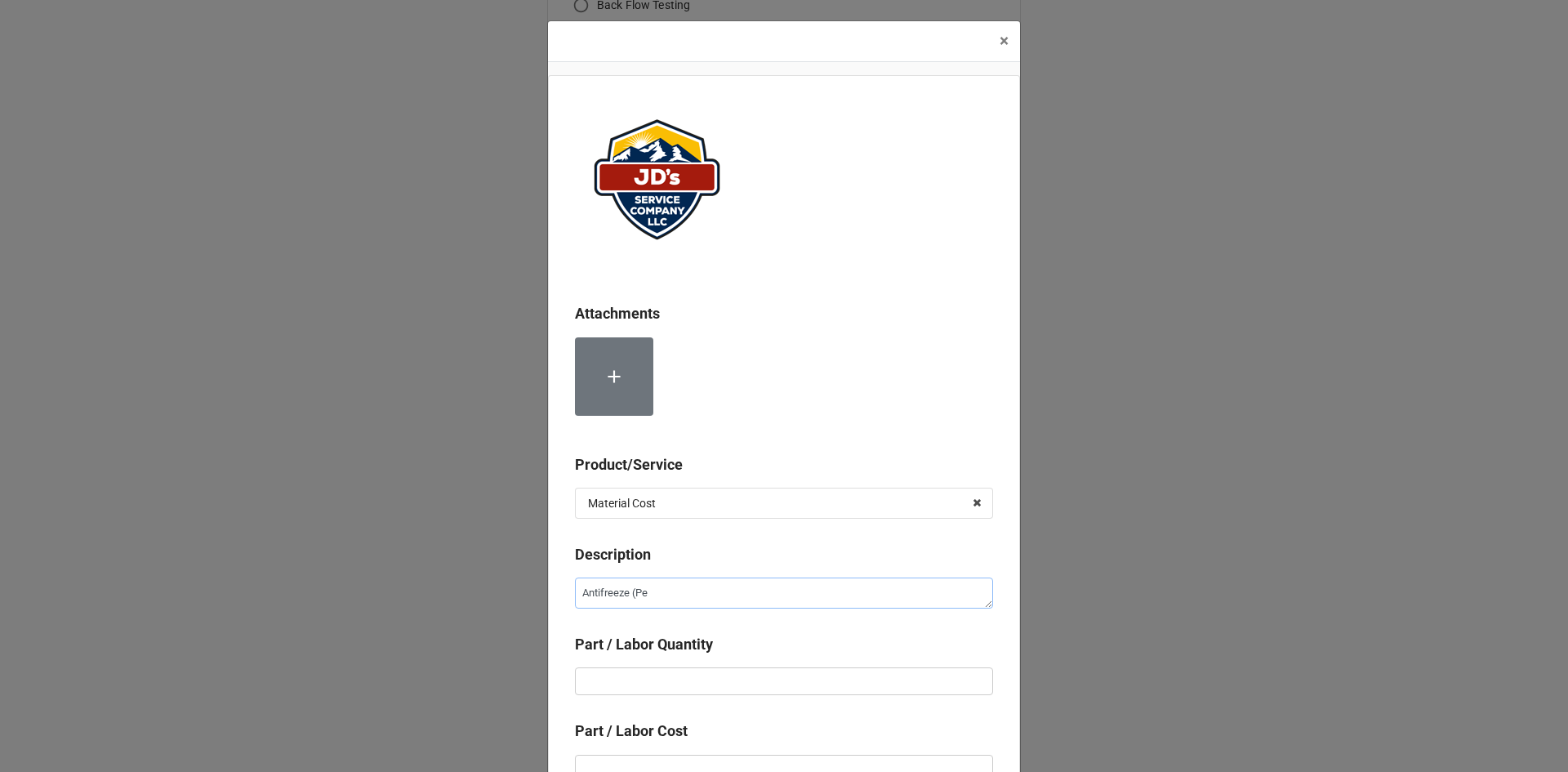
type textarea "x"
type textarea "Antifreeze (Per"
type textarea "x"
type textarea "Antifreeze (Per"
type textarea "x"
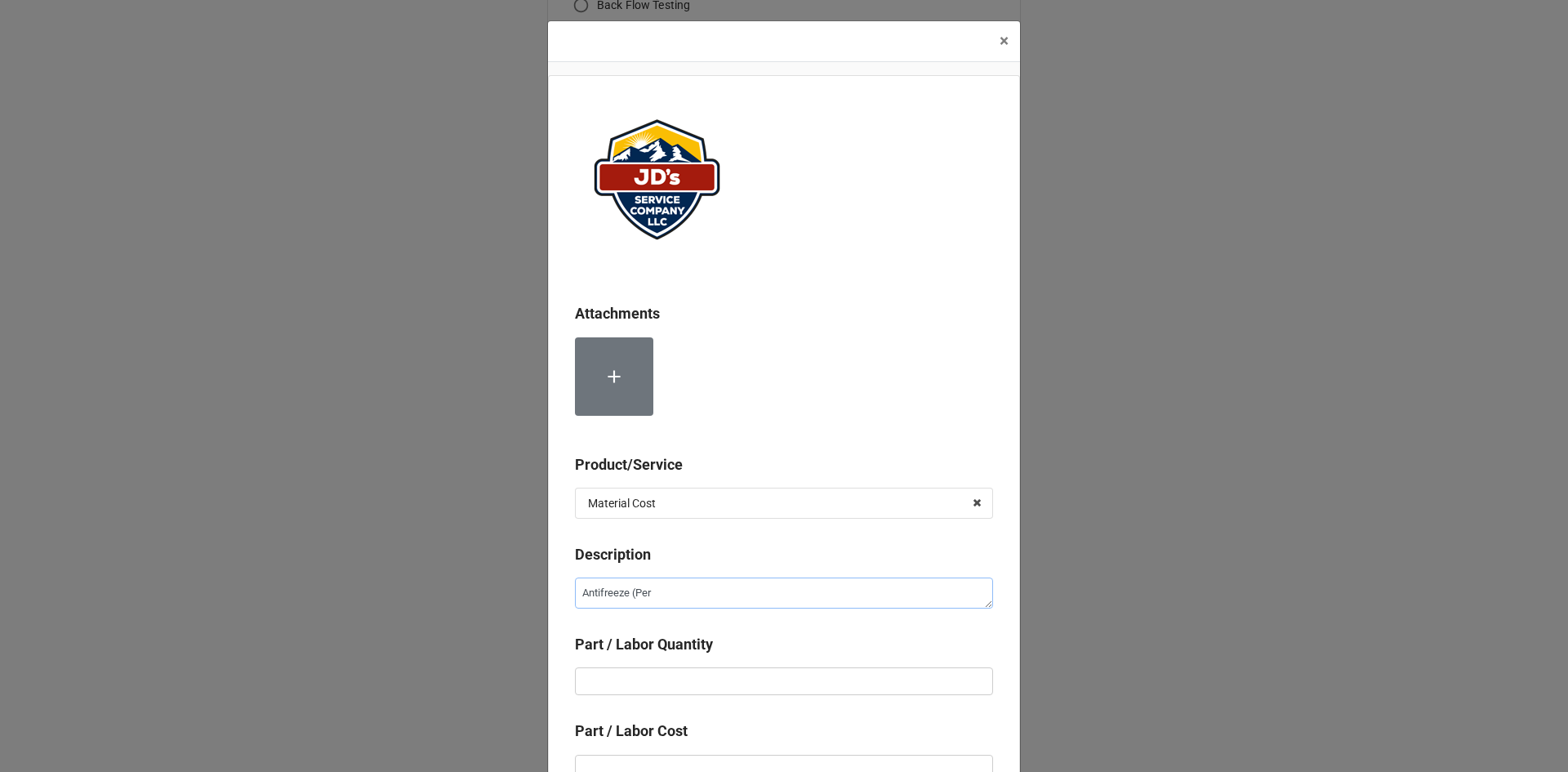
type textarea "Antifreeze (Per G"
type textarea "x"
type textarea "Antifreeze (Per Ga"
type textarea "x"
type textarea "Antifreeze (Per Gal"
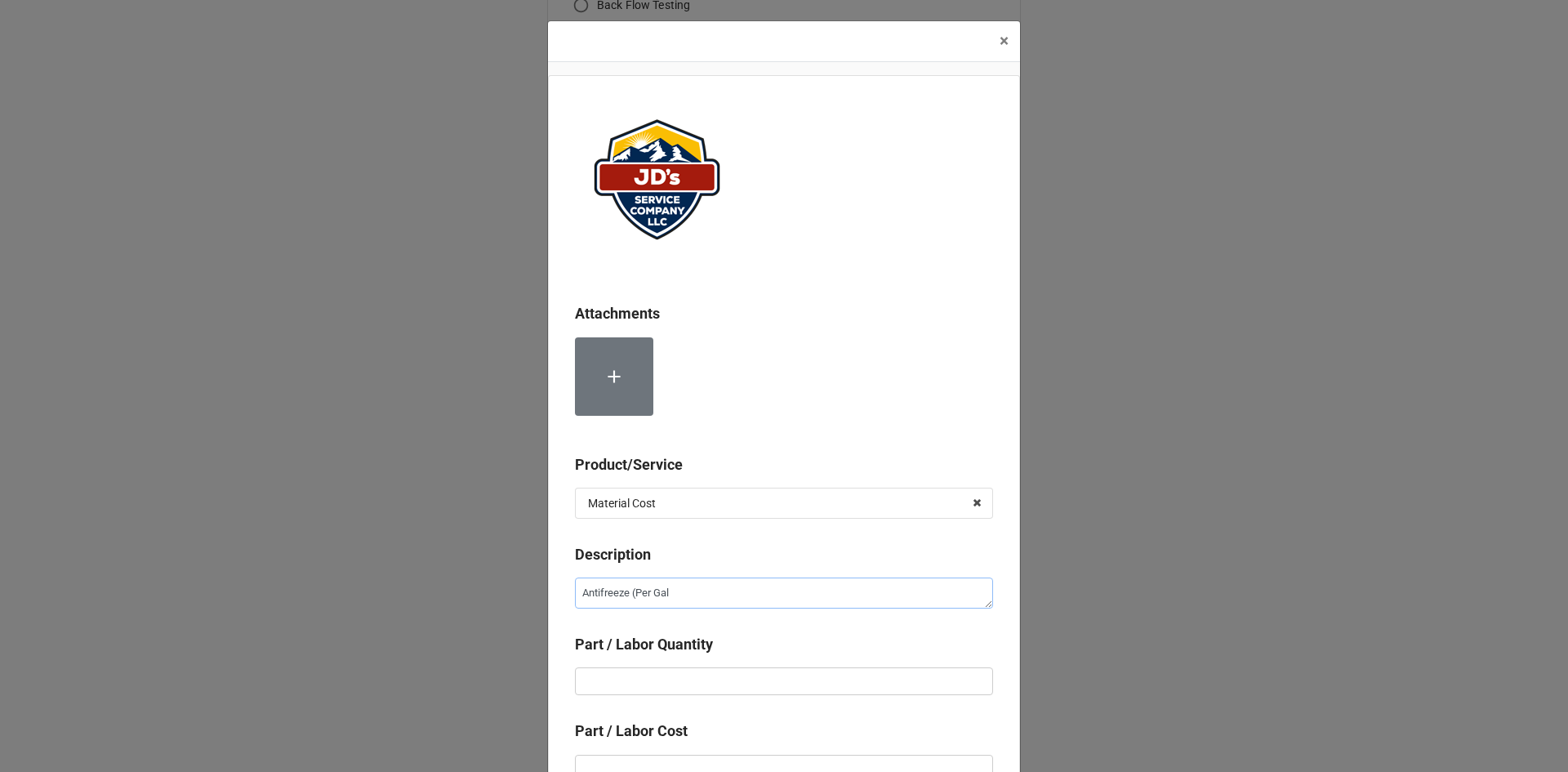
type textarea "x"
type textarea "Antifreeze (Per Gall"
type textarea "x"
type textarea "Antifreeze (Per Gallo"
type textarea "x"
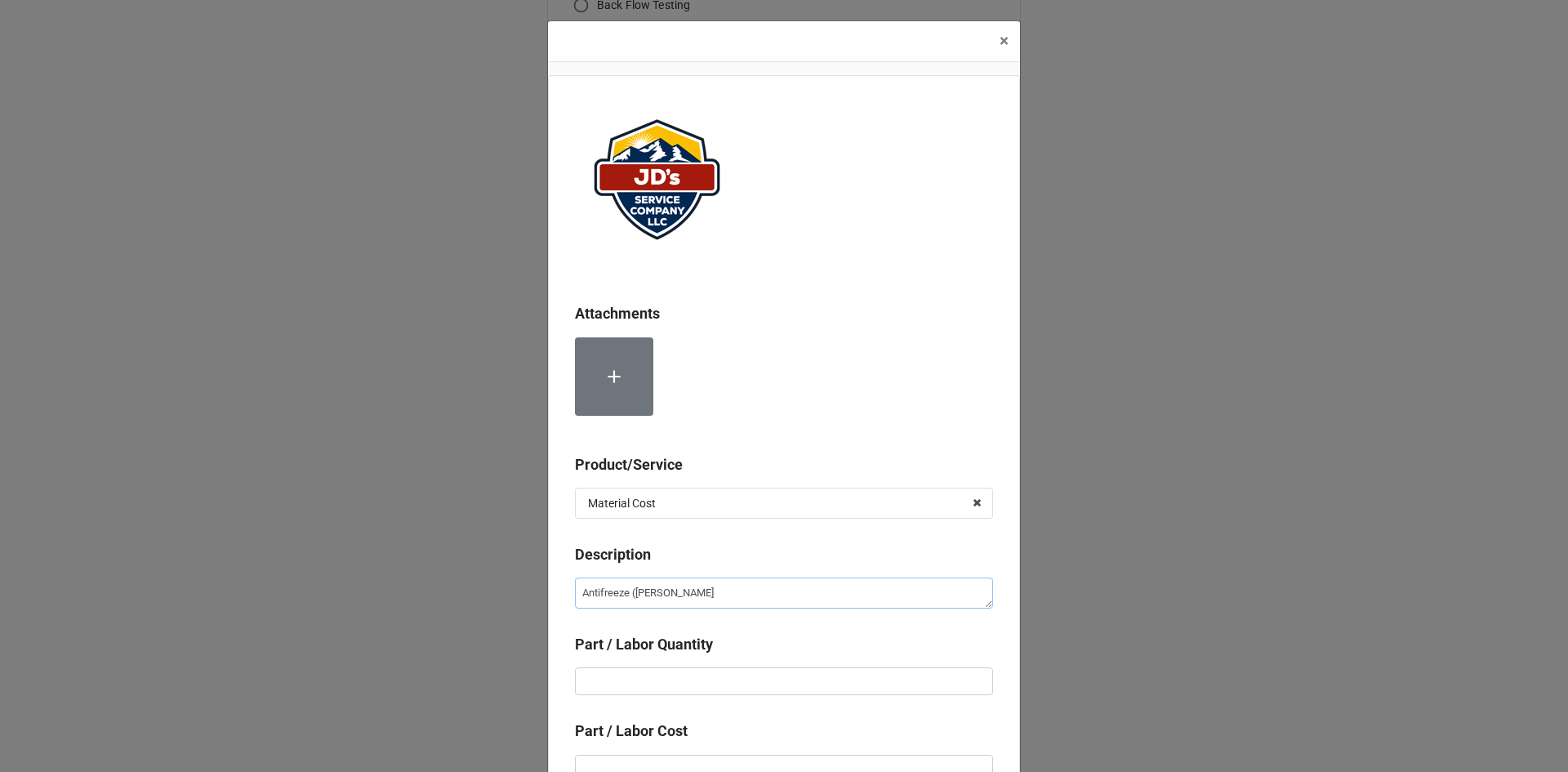
type textarea "Antifreeze (Per Gallon"
type textarea "x"
type textarea "Antifreeze (Per Gallon)"
type textarea "x"
type input "1"
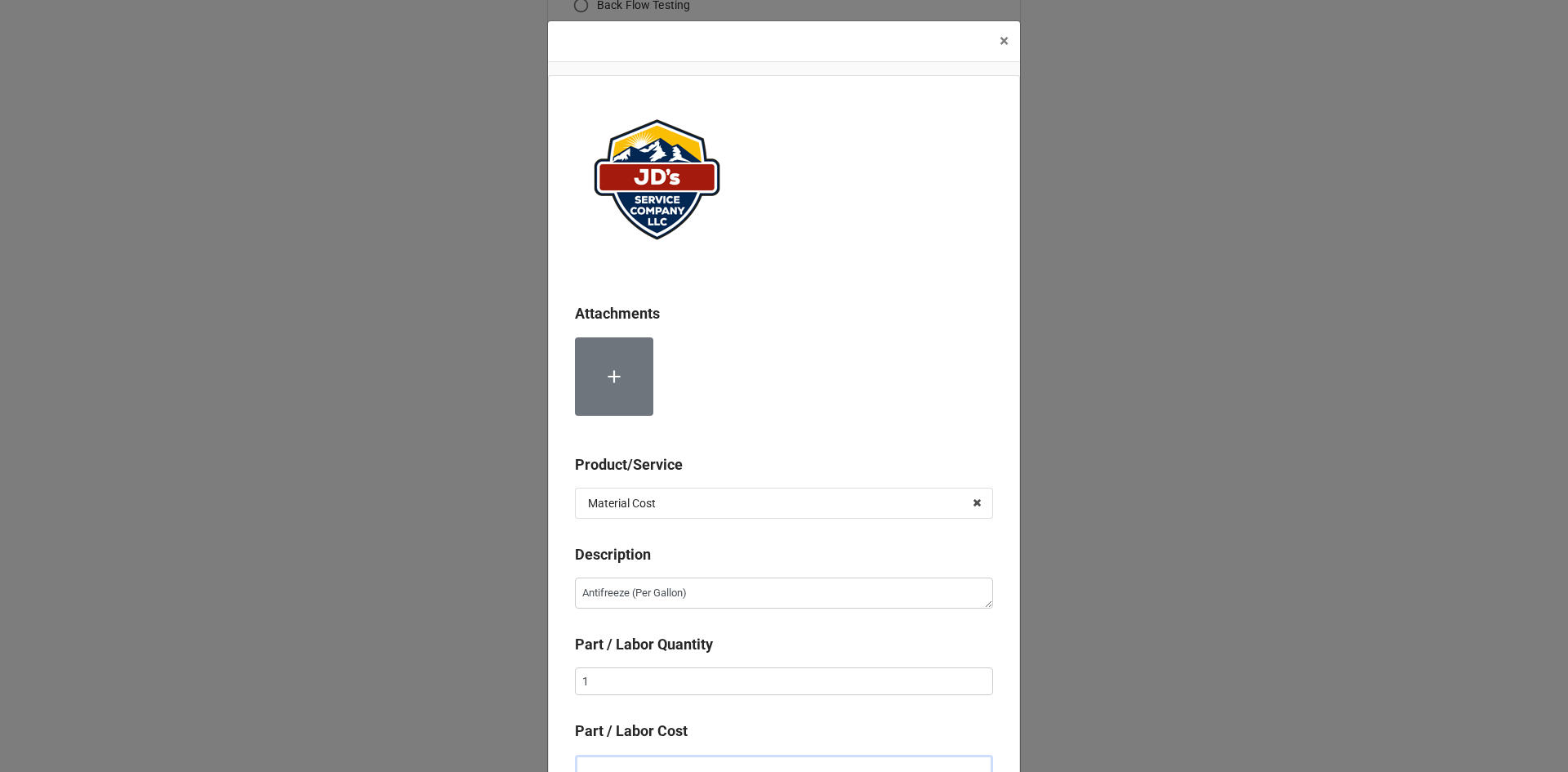
scroll to position [11, 0]
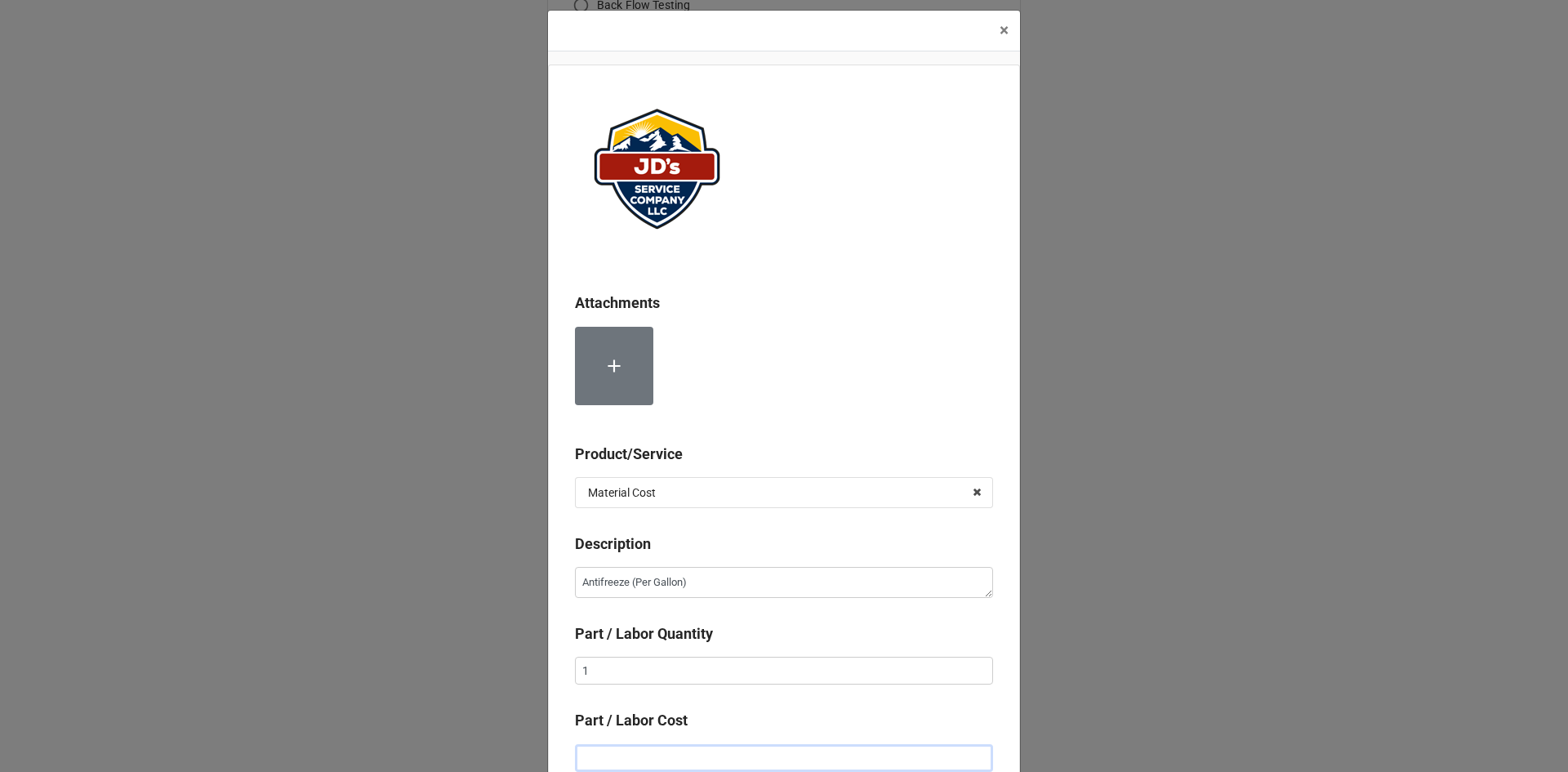
type textarea "x"
type input "$2.00"
type textarea "x"
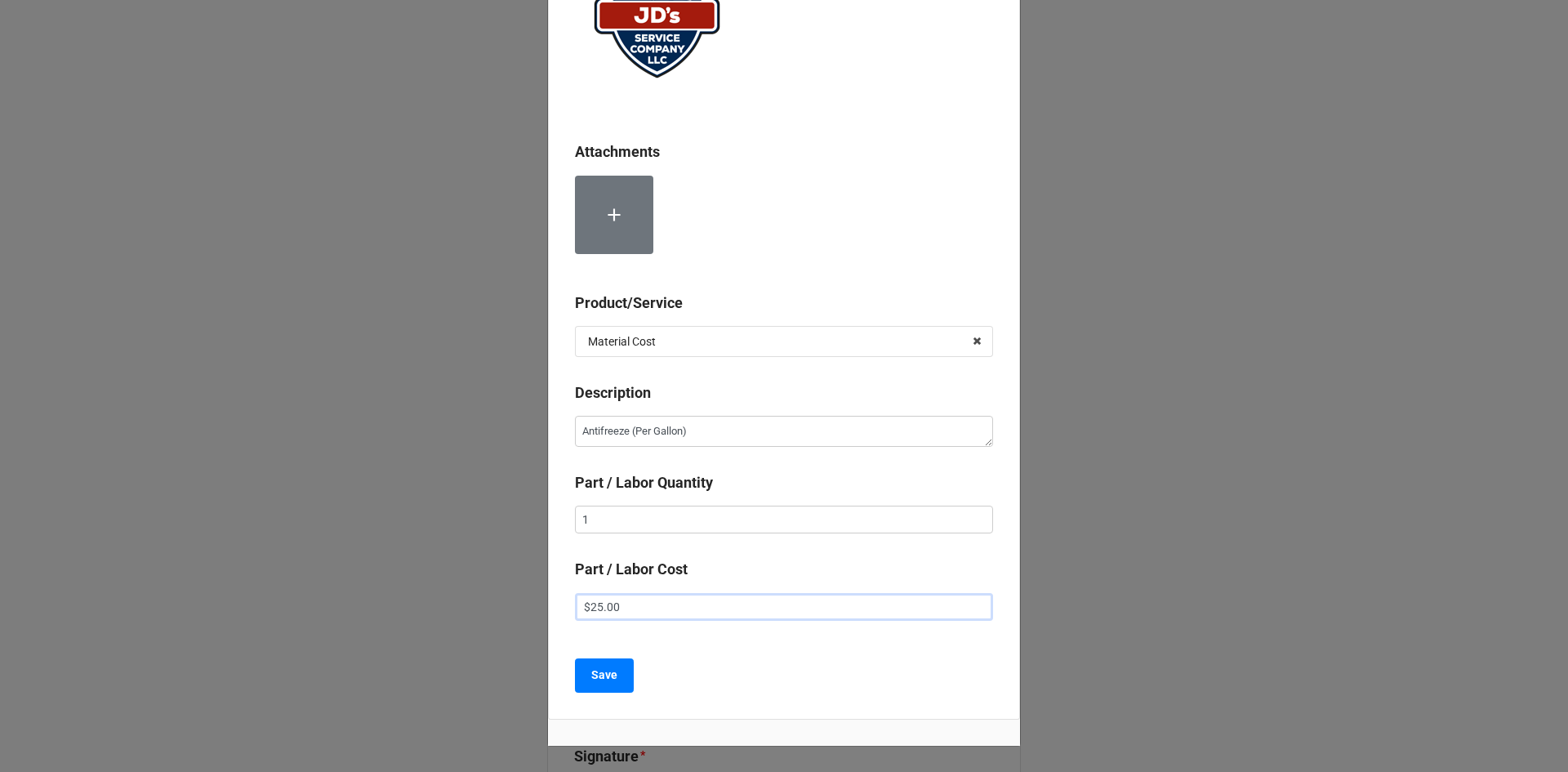
scroll to position [164, 0]
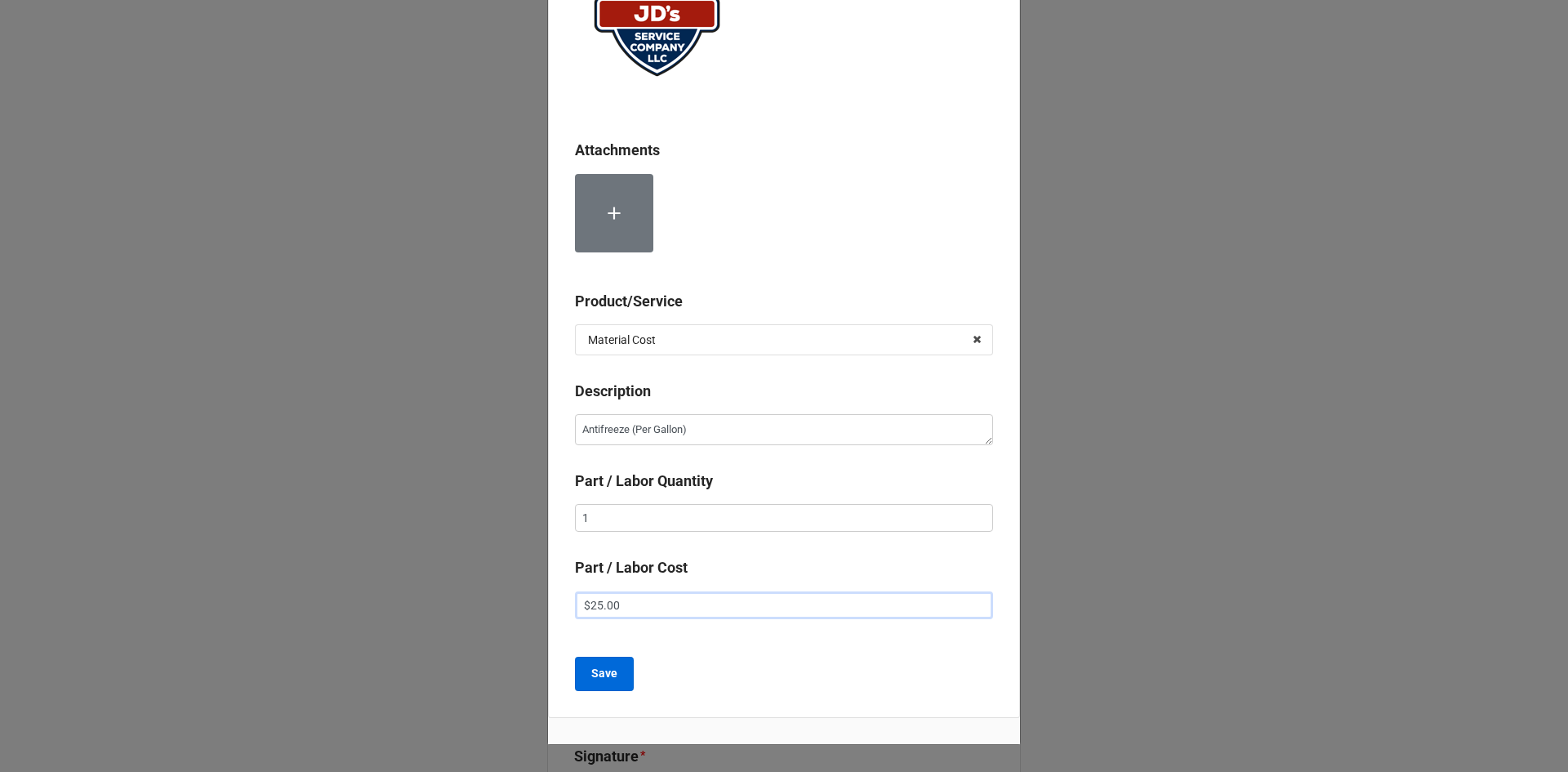
type input "$25.00"
click at [614, 671] on button "Save" at bounding box center [604, 674] width 59 height 34
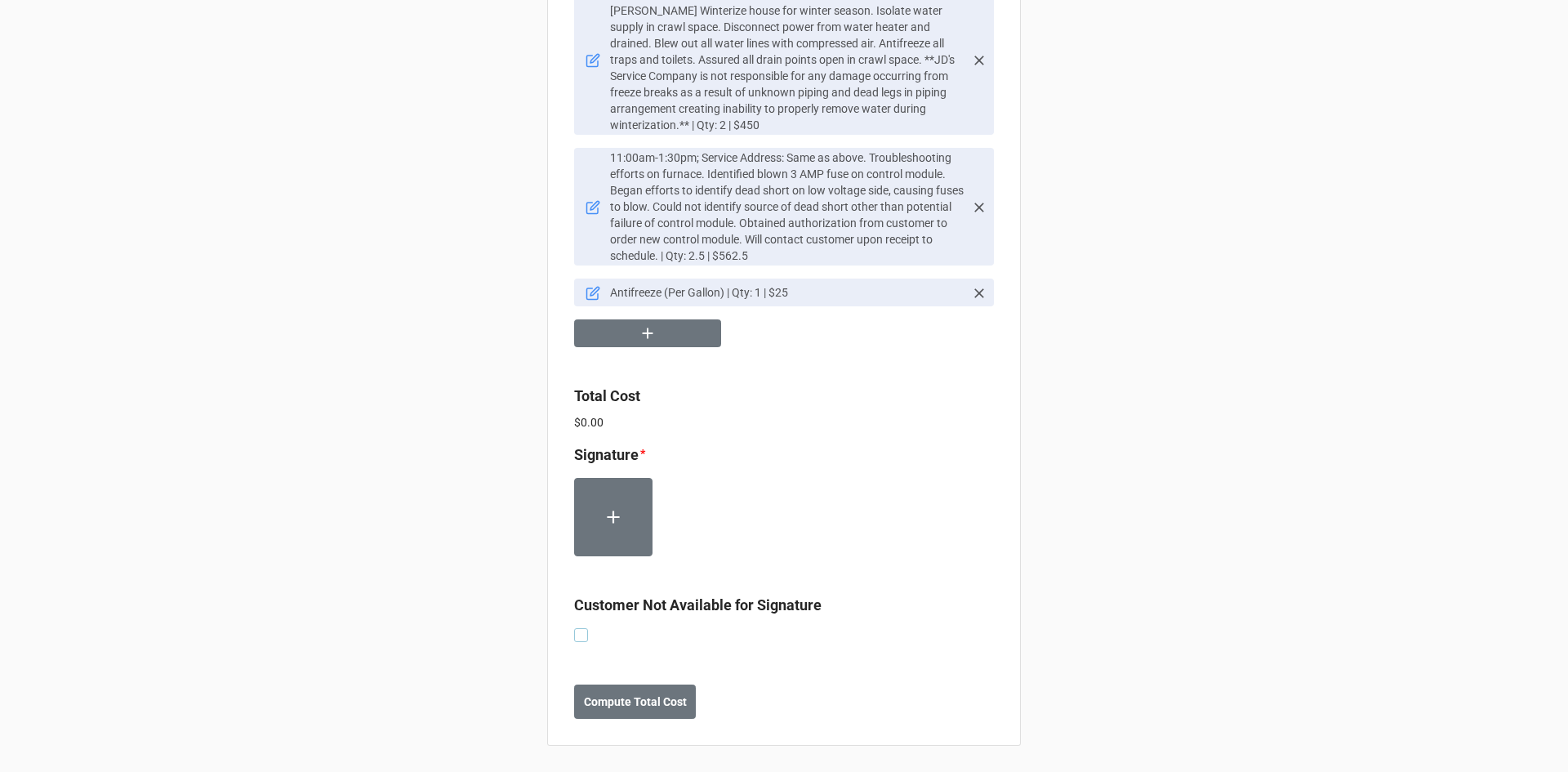
click at [578, 628] on label at bounding box center [581, 628] width 14 height 0
checkbox input "true"
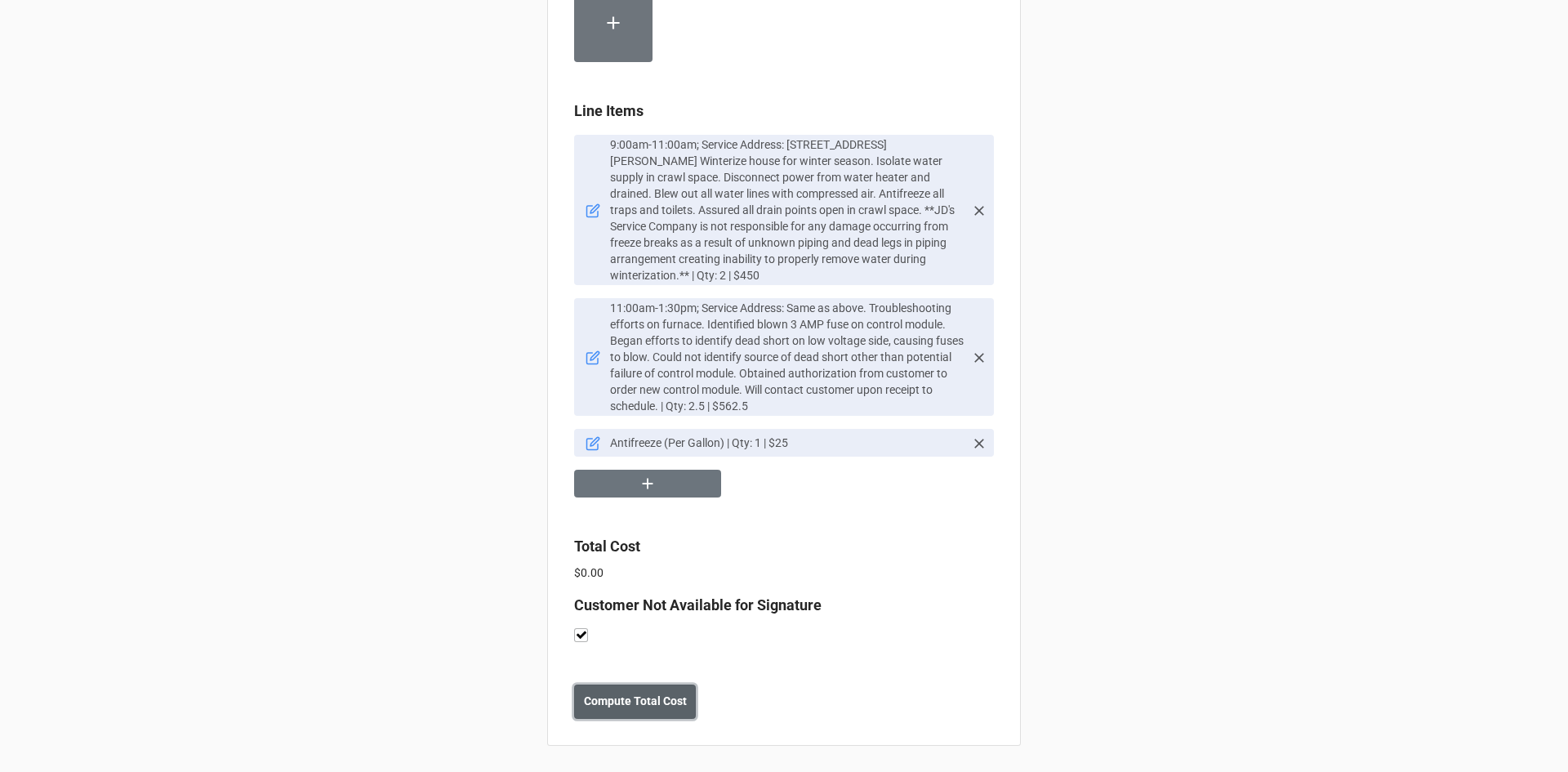
click at [634, 706] on b "Compute Total Cost" at bounding box center [635, 702] width 103 height 18
click at [612, 700] on b "Save" at bounding box center [604, 702] width 26 height 18
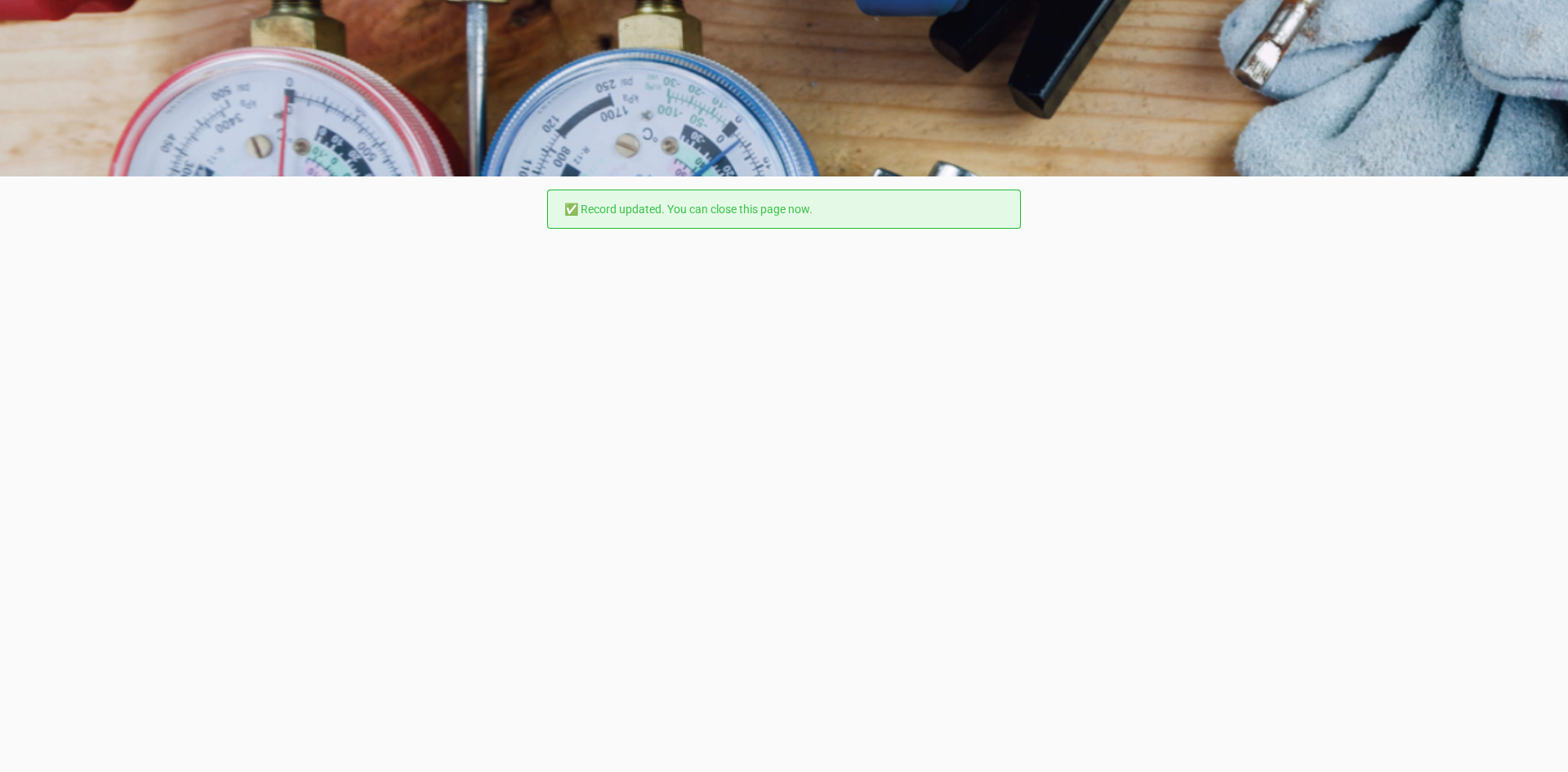
scroll to position [0, 0]
